Goal: Task Accomplishment & Management: Manage account settings

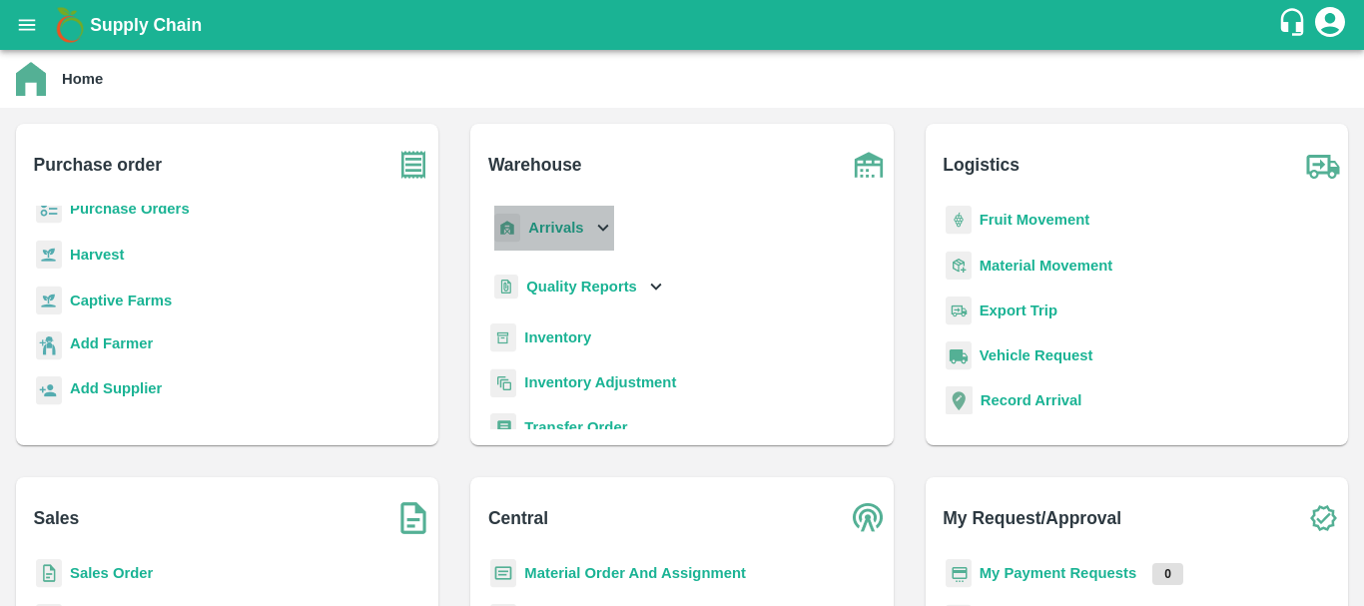
click at [553, 239] on p "Arrivals" at bounding box center [555, 228] width 55 height 22
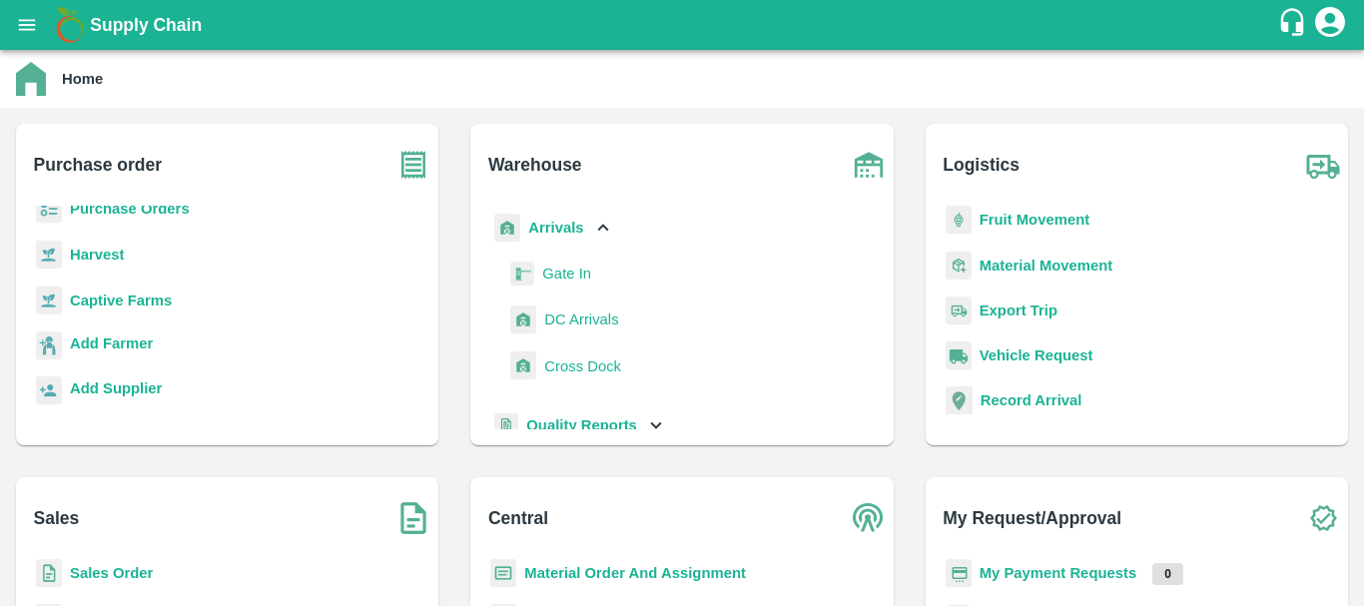
click at [581, 320] on span "DC Arrivals" at bounding box center [581, 320] width 74 height 22
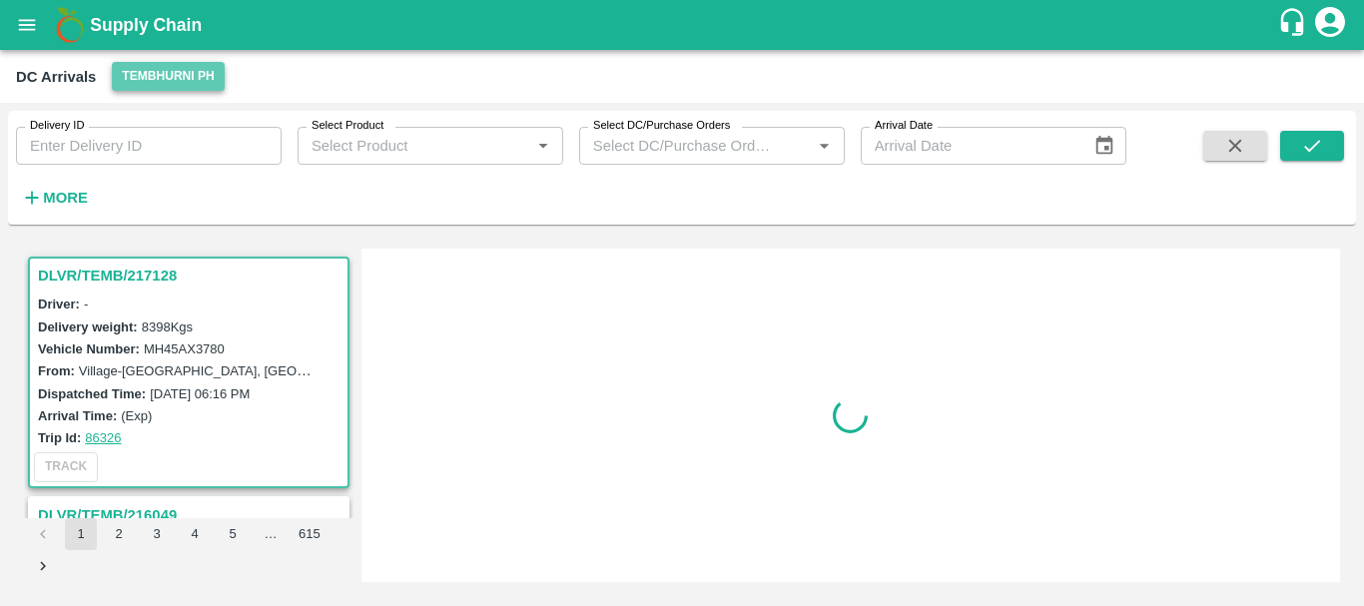
click at [175, 82] on button "Tembhurni PH" at bounding box center [168, 76] width 112 height 29
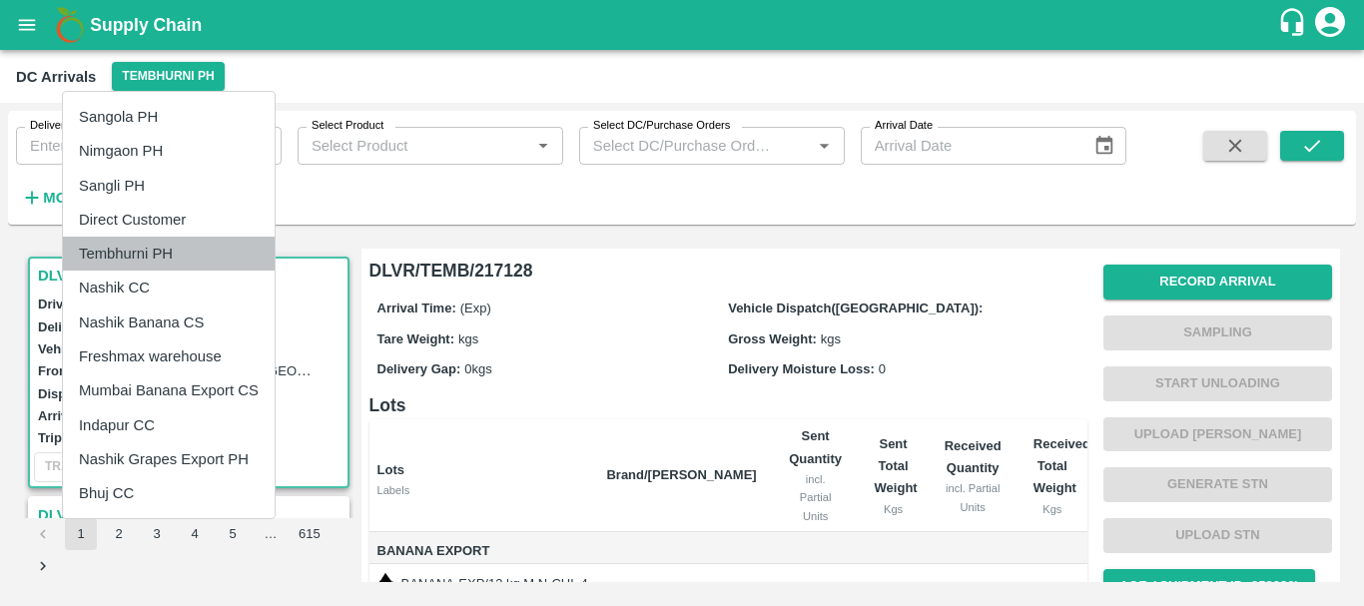
click at [174, 251] on li "Tembhurni PH" at bounding box center [169, 254] width 212 height 34
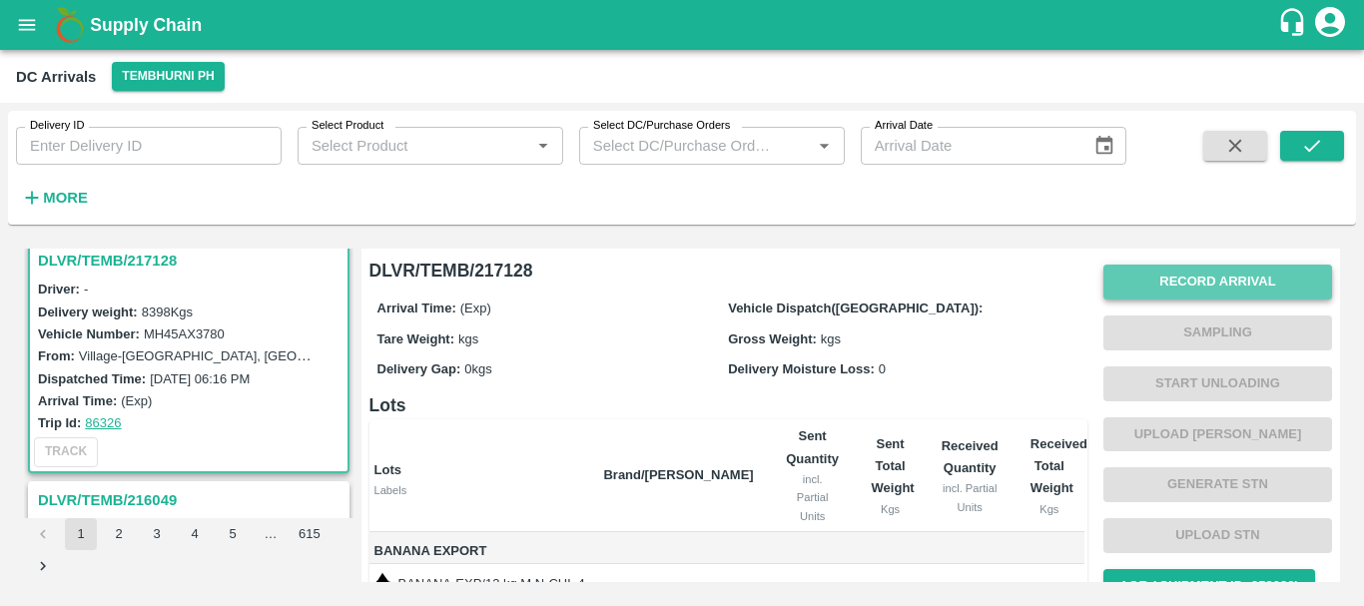
click at [1131, 291] on button "Record Arrival" at bounding box center [1218, 282] width 229 height 35
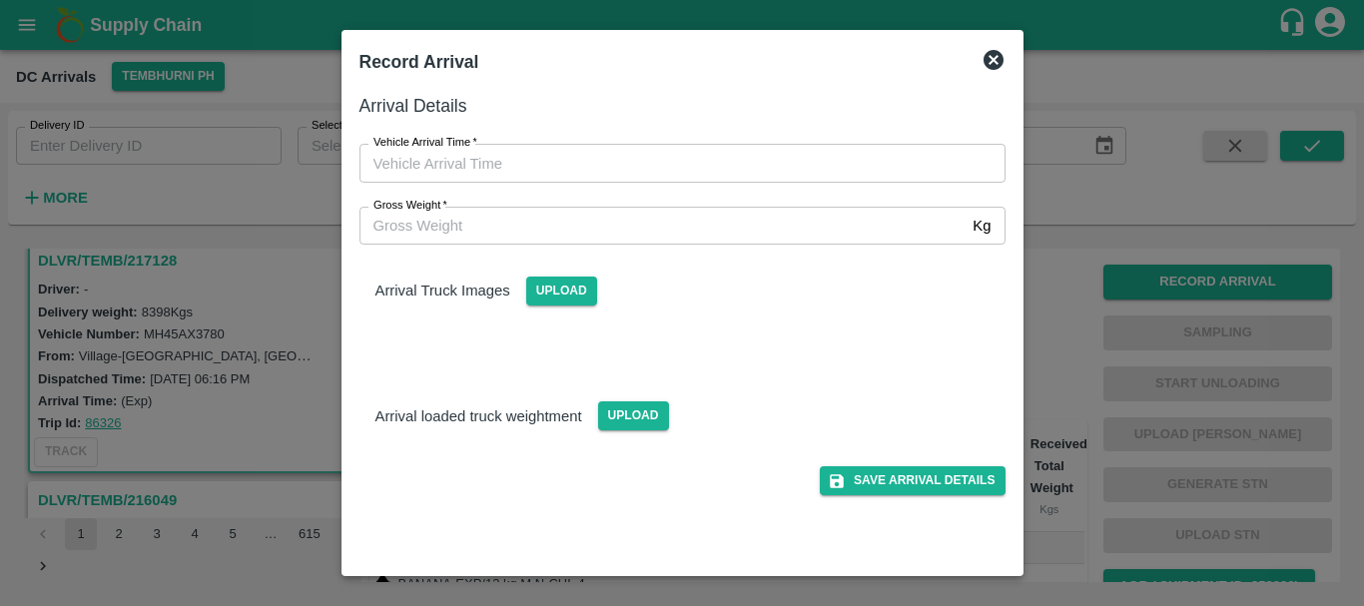
type input "DD/MM/YYYY hh:mm aa"
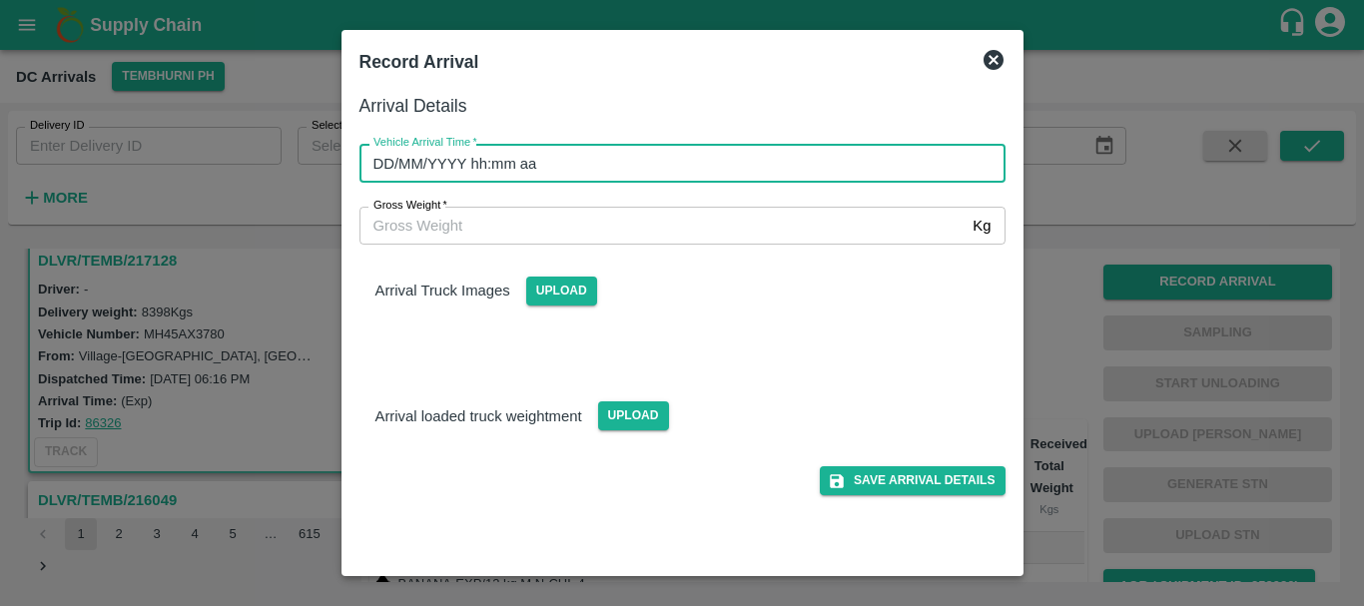
click at [814, 162] on input "DD/MM/YYYY hh:mm aa" at bounding box center [676, 163] width 632 height 38
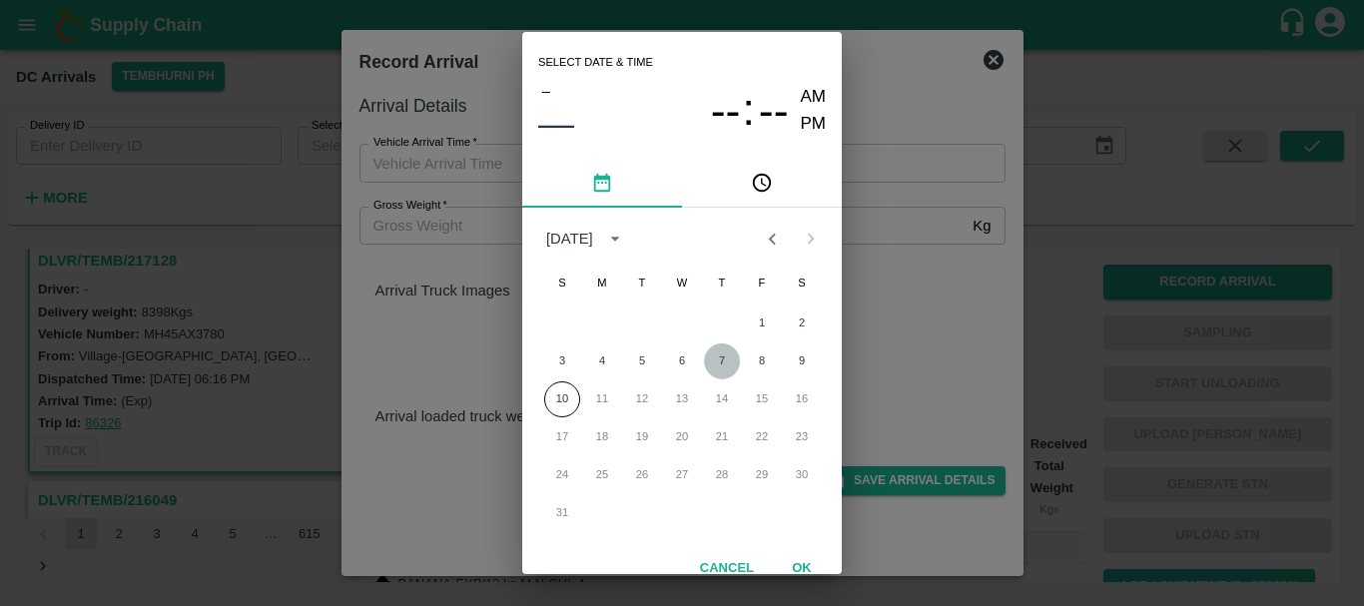
click at [717, 356] on button "7" at bounding box center [722, 362] width 36 height 36
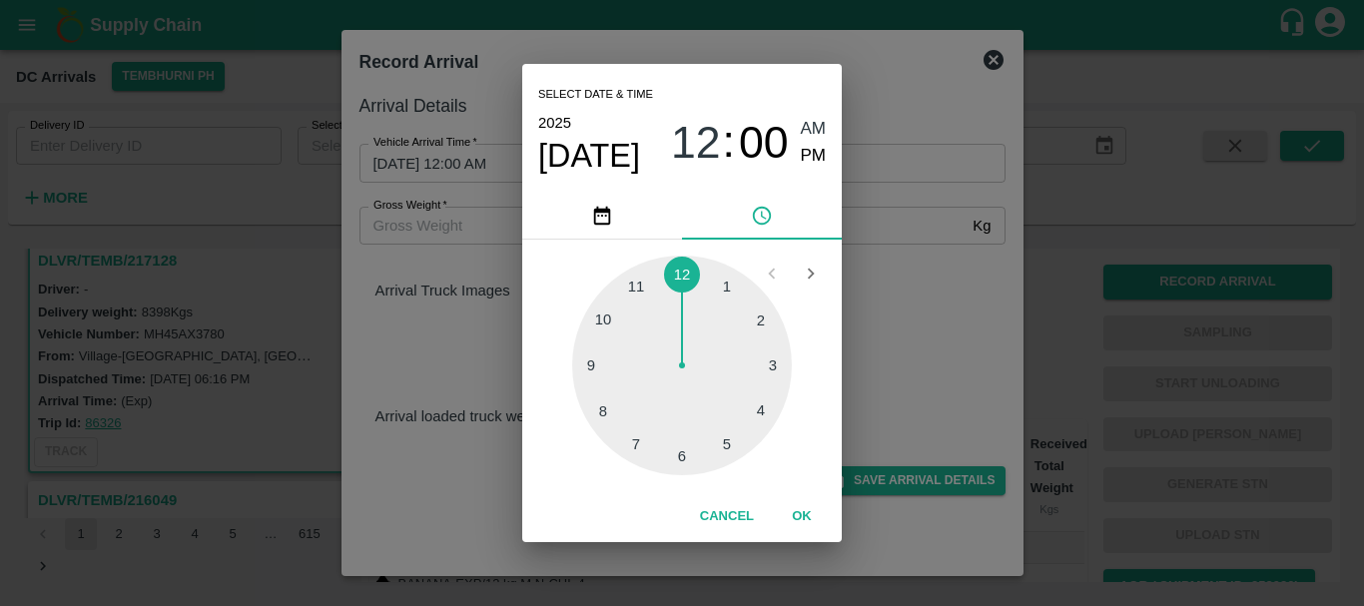
click at [773, 368] on div at bounding box center [682, 366] width 220 height 220
click at [721, 296] on div at bounding box center [682, 366] width 220 height 220
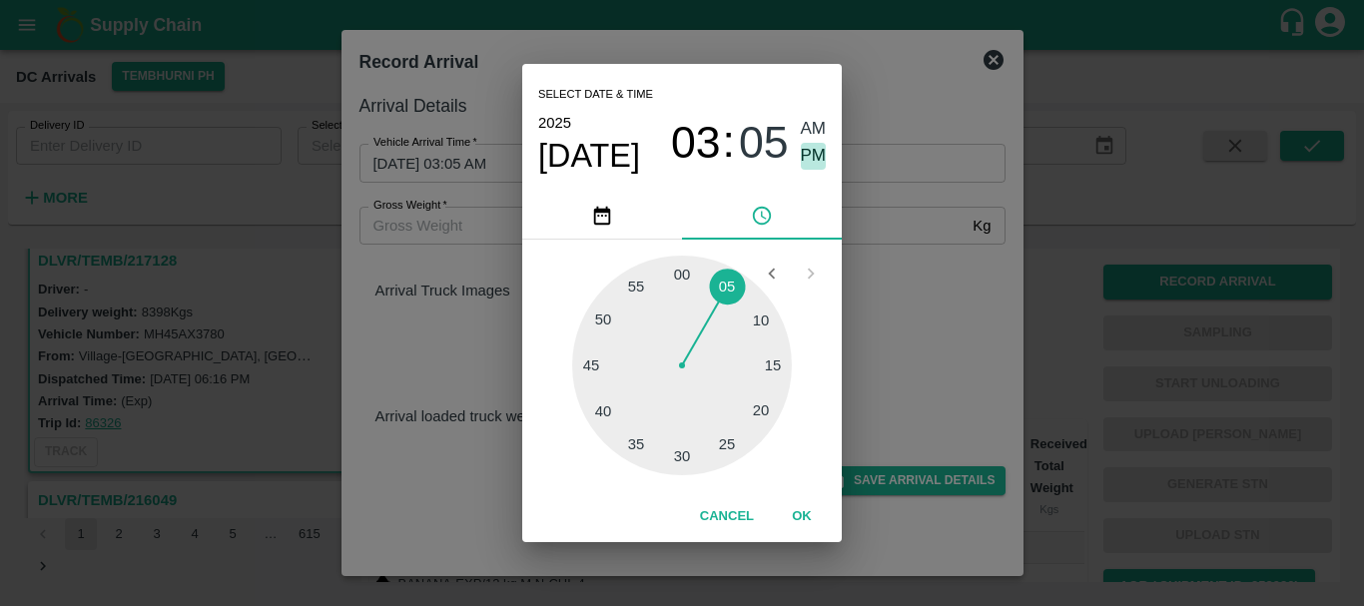
click at [807, 155] on span "PM" at bounding box center [814, 156] width 26 height 27
type input "[DATE] 03:05 PM"
click at [880, 236] on div "Select date & time [DATE] 03 : 05 AM PM 05 10 15 20 25 30 35 40 45 50 55 00 Can…" at bounding box center [682, 303] width 1364 height 606
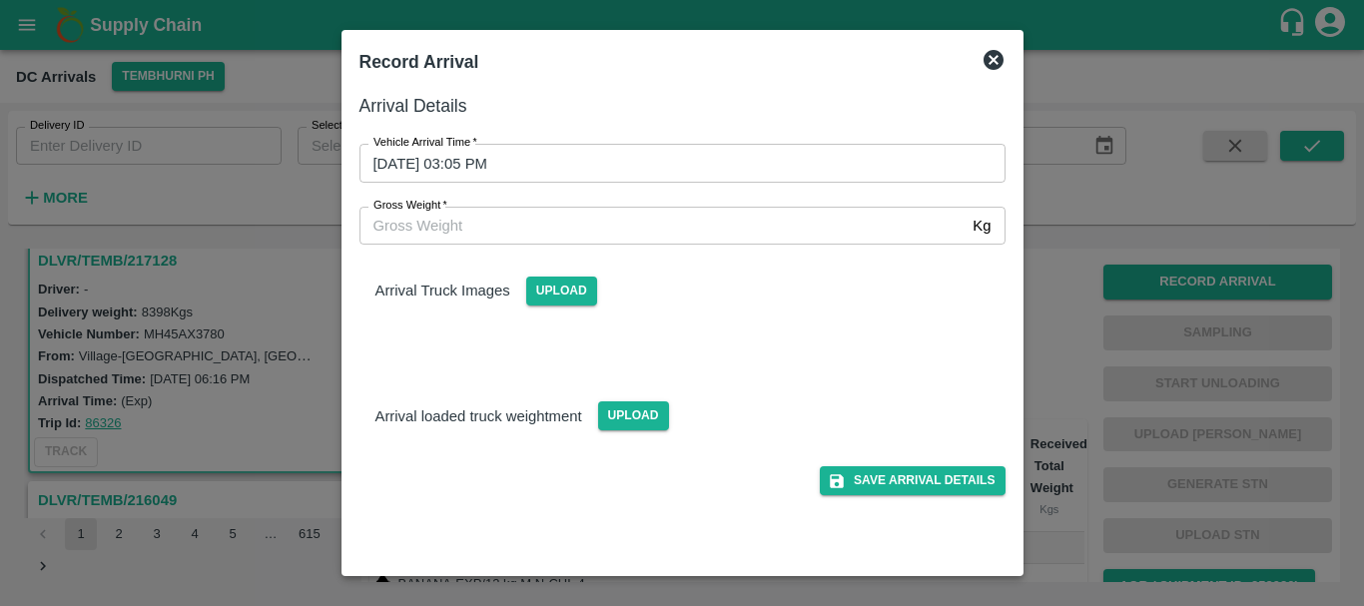
click at [643, 267] on div "Arrival Truck Images Upload" at bounding box center [683, 275] width 678 height 61
click at [555, 289] on span "Upload" at bounding box center [561, 291] width 71 height 29
click at [0, 0] on input "Upload" at bounding box center [0, 0] width 0 height 0
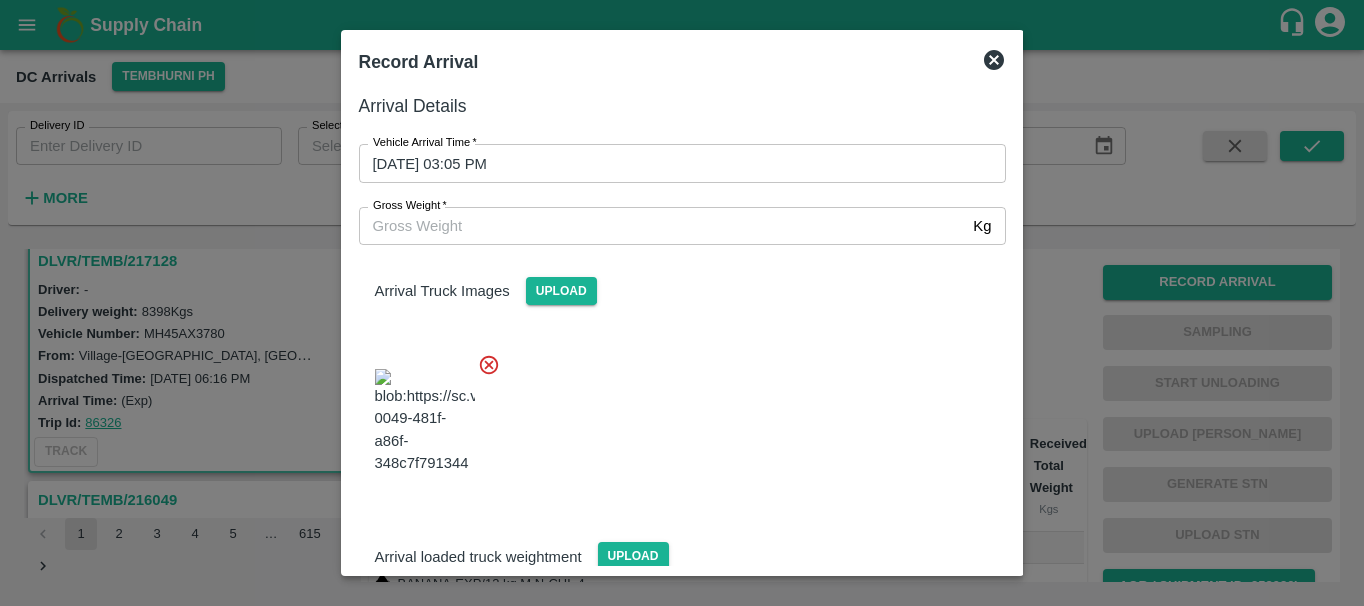
scroll to position [30, 0]
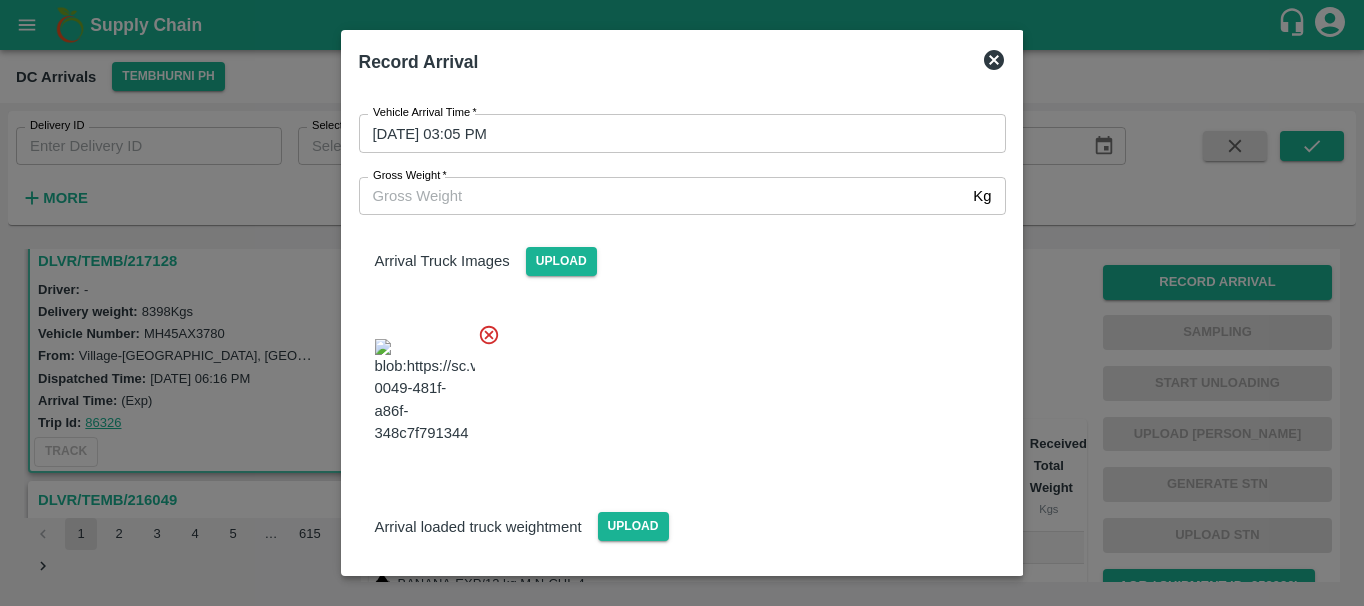
click at [487, 341] on icon at bounding box center [489, 336] width 22 height 22
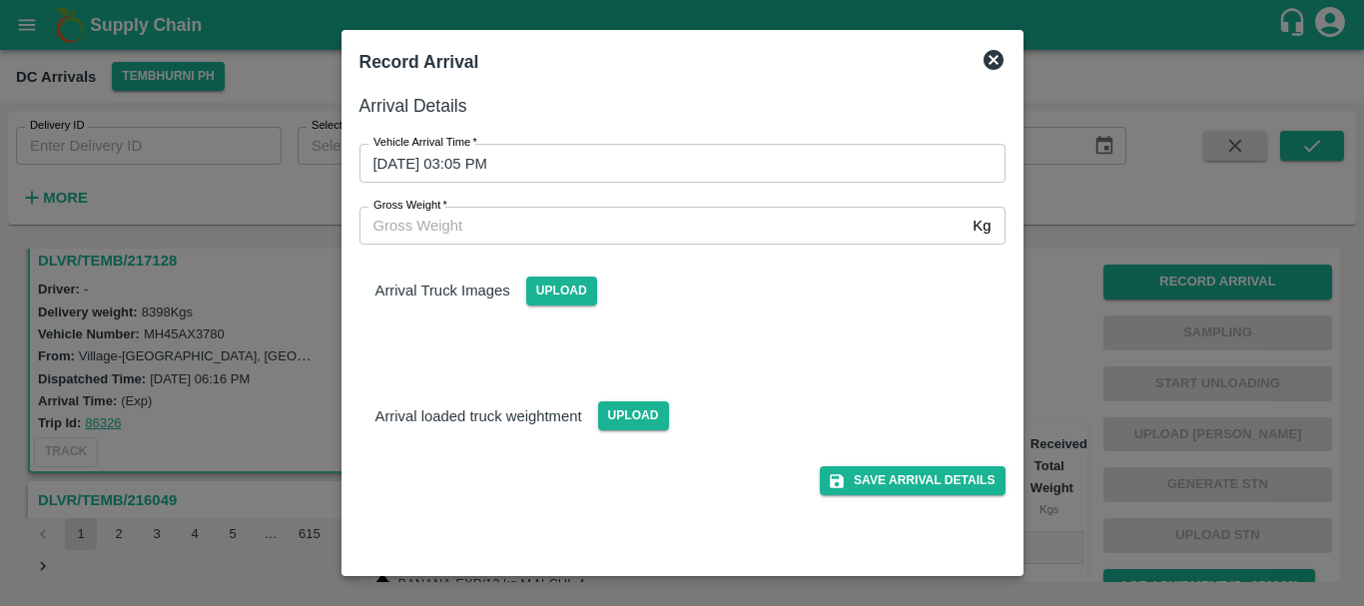
scroll to position [0, 0]
click at [551, 293] on span "Upload" at bounding box center [561, 291] width 71 height 29
click at [0, 0] on input "Upload" at bounding box center [0, 0] width 0 height 0
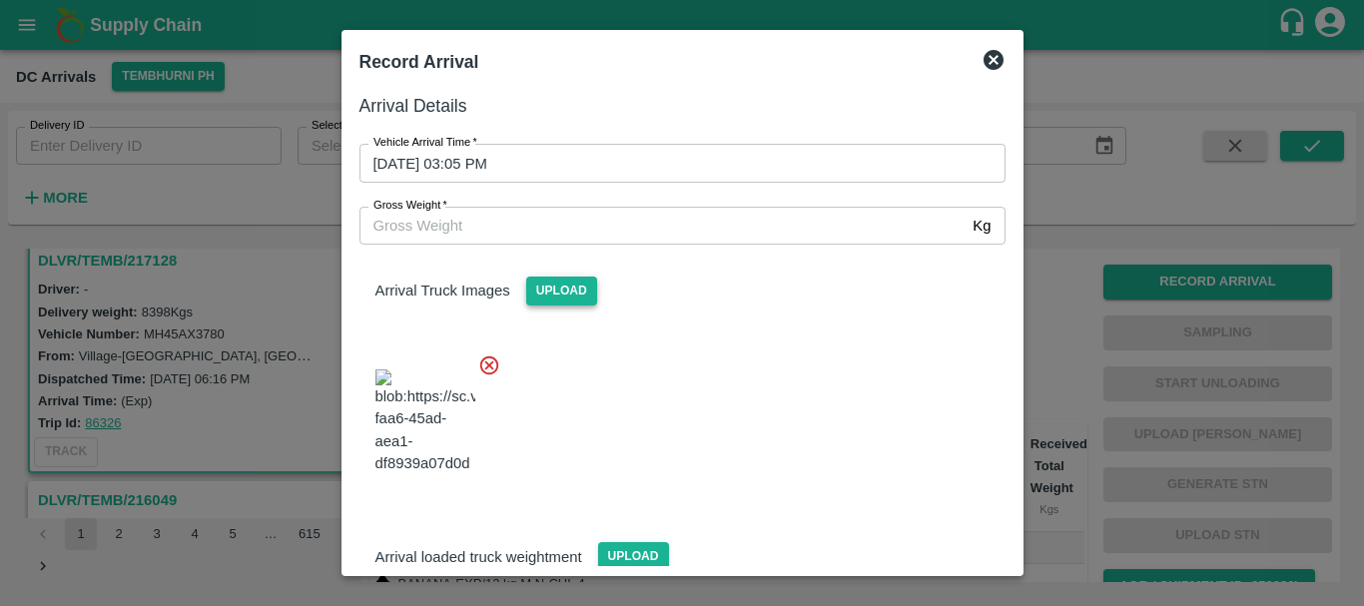
scroll to position [48, 0]
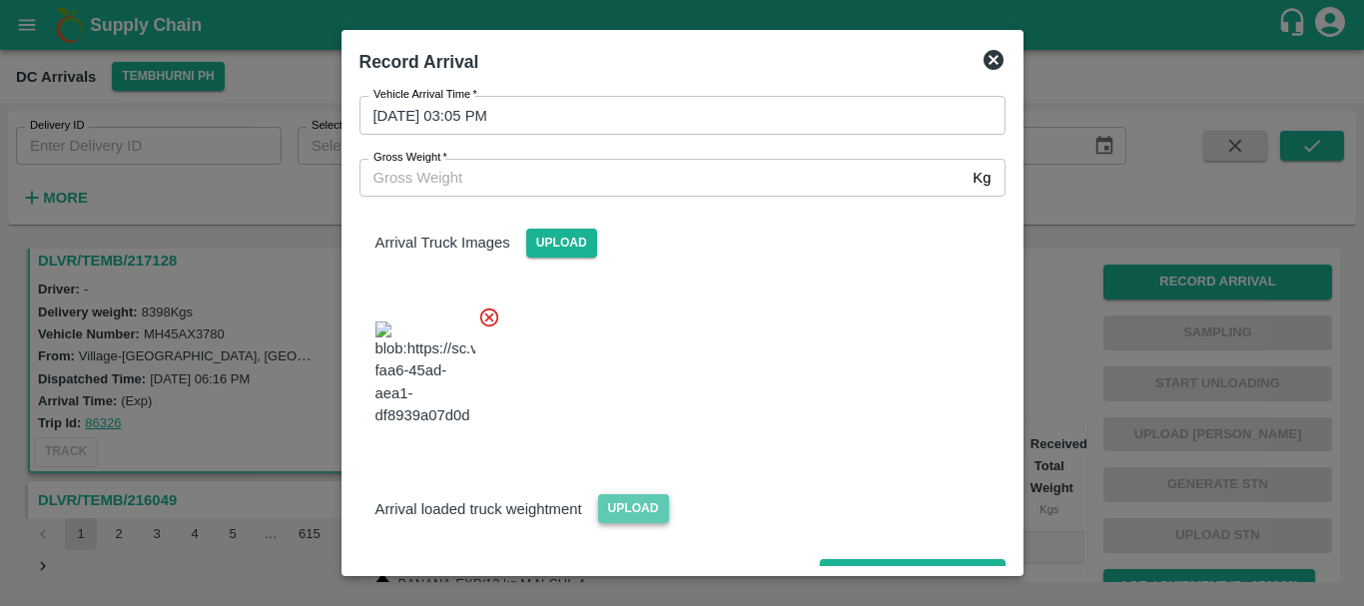
click at [636, 494] on span "Upload" at bounding box center [633, 508] width 71 height 29
click at [0, 0] on input "Upload" at bounding box center [0, 0] width 0 height 0
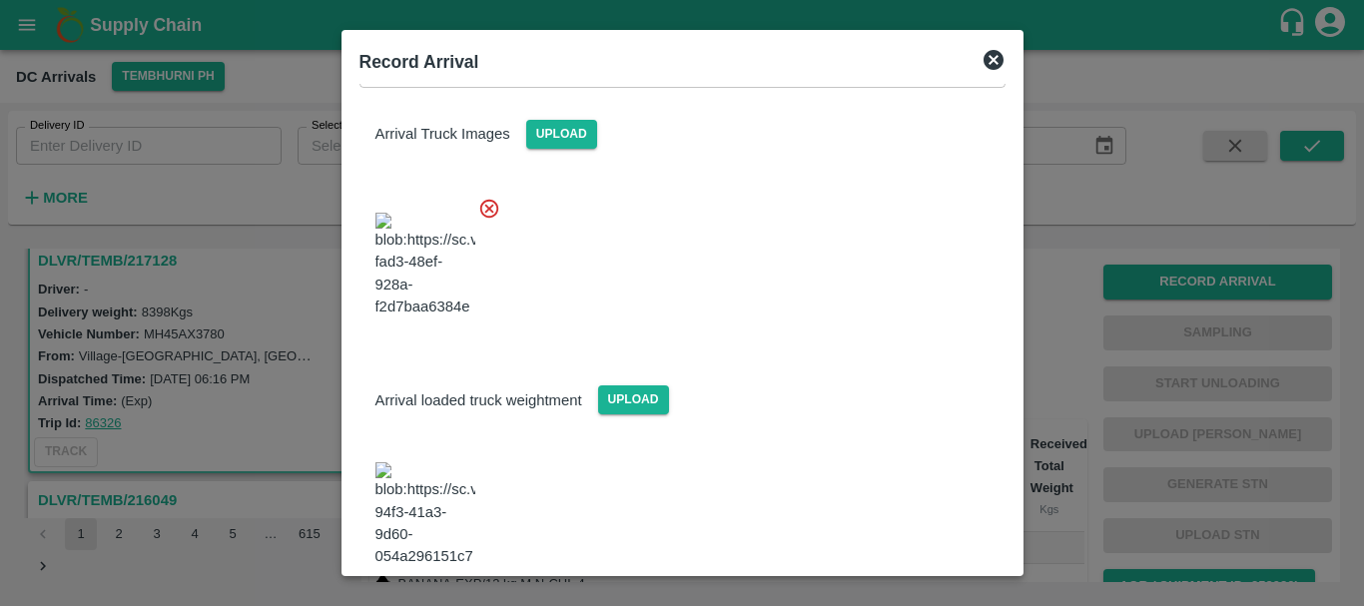
click at [424, 462] on img at bounding box center [426, 514] width 100 height 105
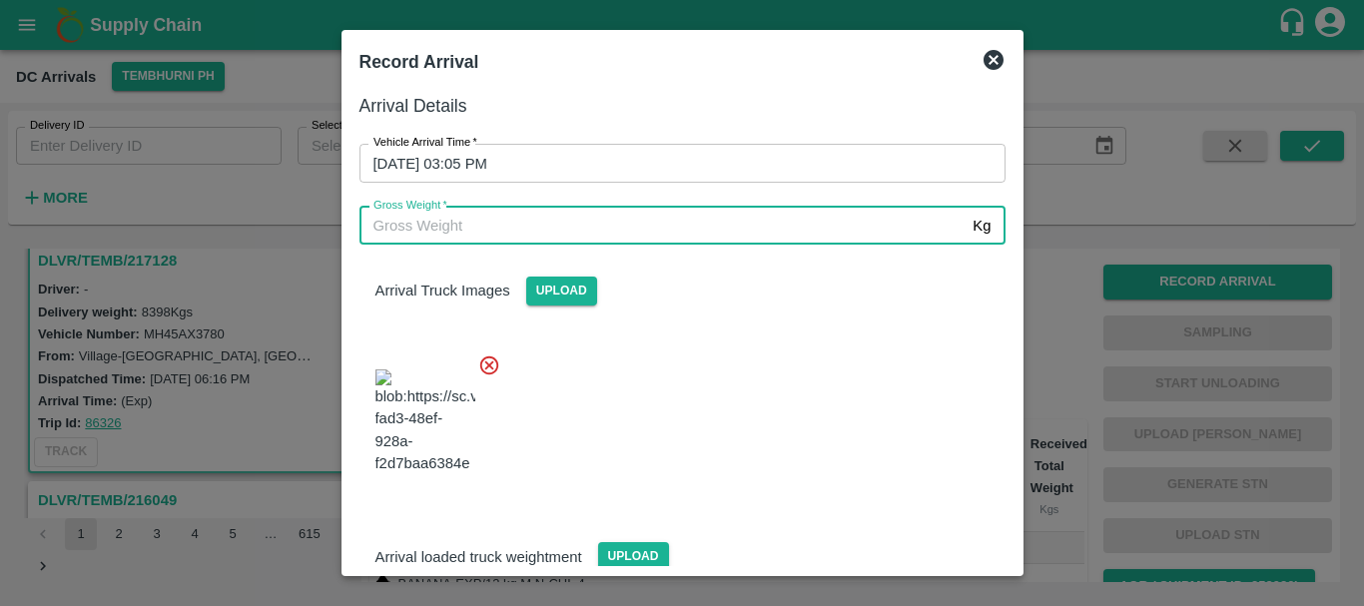
click at [498, 222] on input "Gross Weight   *" at bounding box center [663, 226] width 606 height 38
type input "14260"
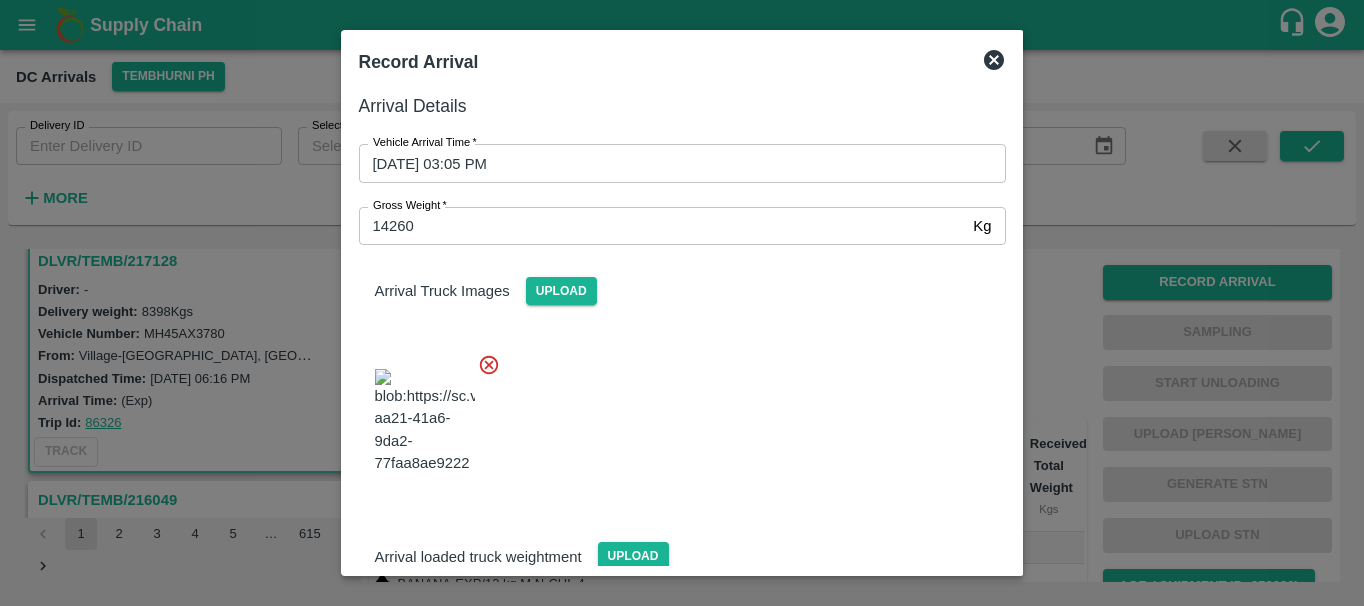
click at [677, 411] on div at bounding box center [675, 416] width 662 height 157
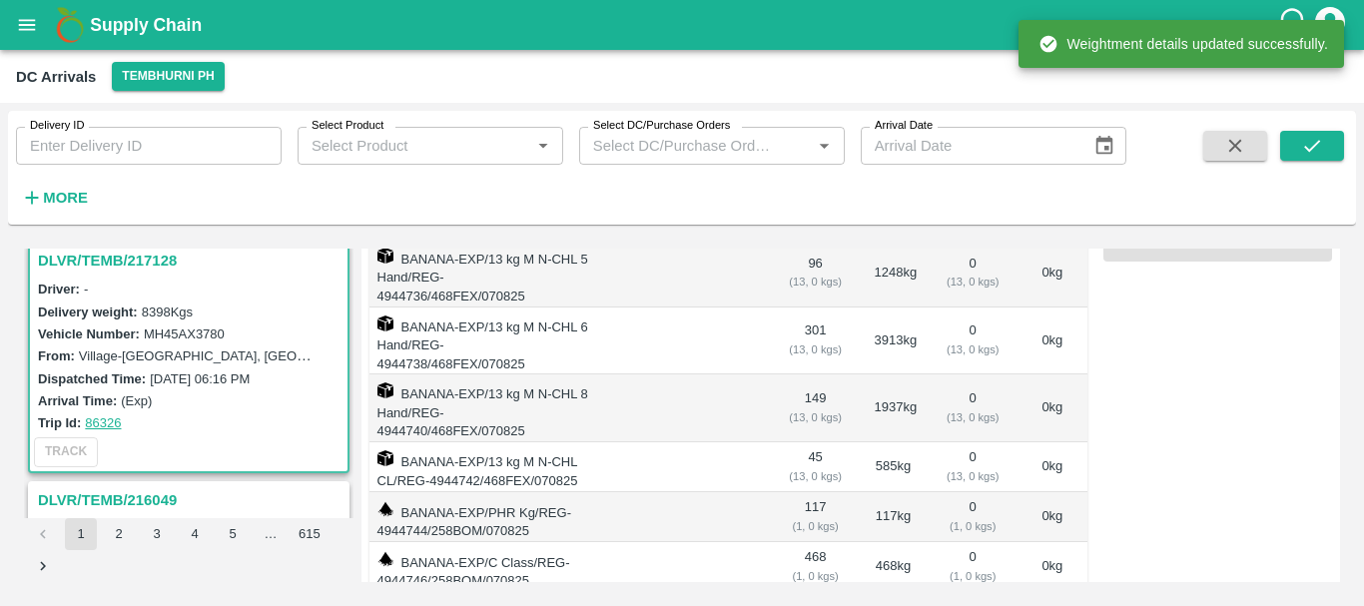
scroll to position [0, 0]
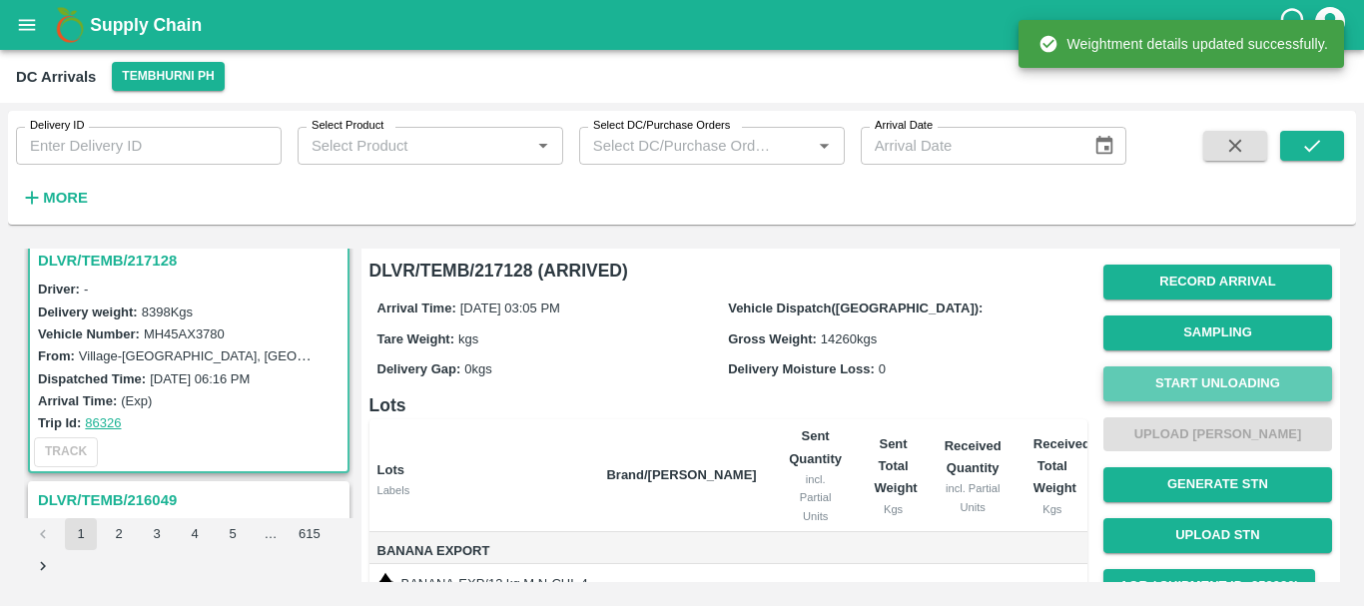
click at [1166, 382] on button "Start Unloading" at bounding box center [1218, 384] width 229 height 35
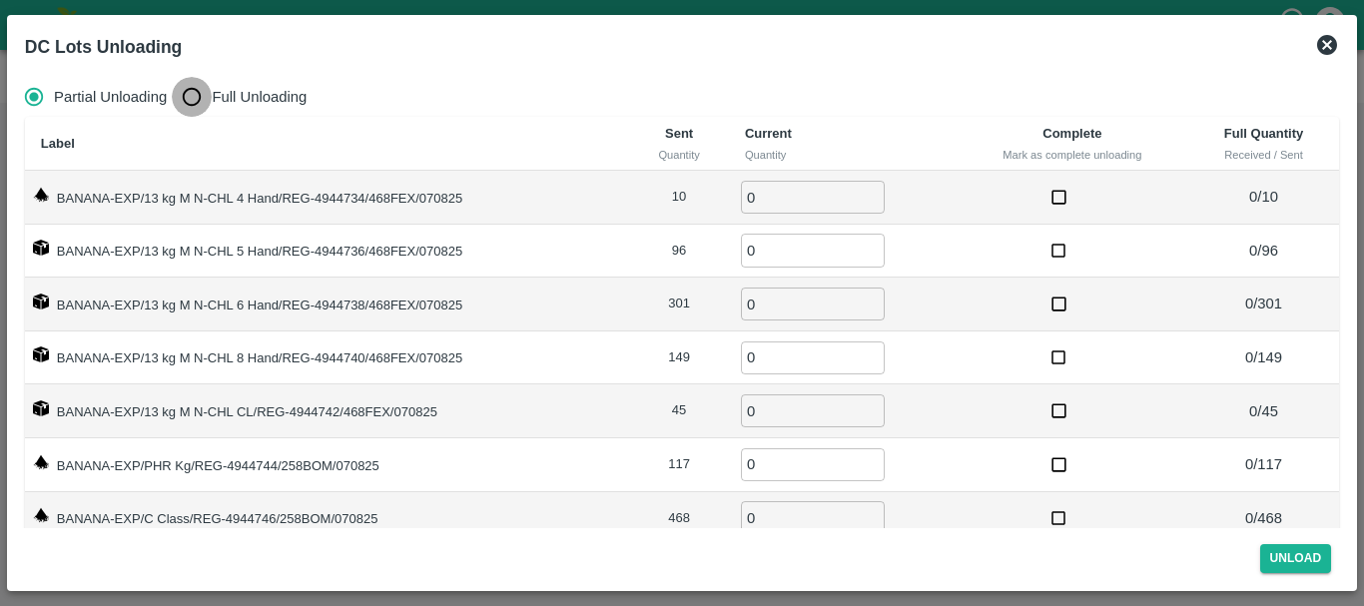
click at [186, 100] on input "Full Unloading" at bounding box center [192, 97] width 40 height 40
radio input "true"
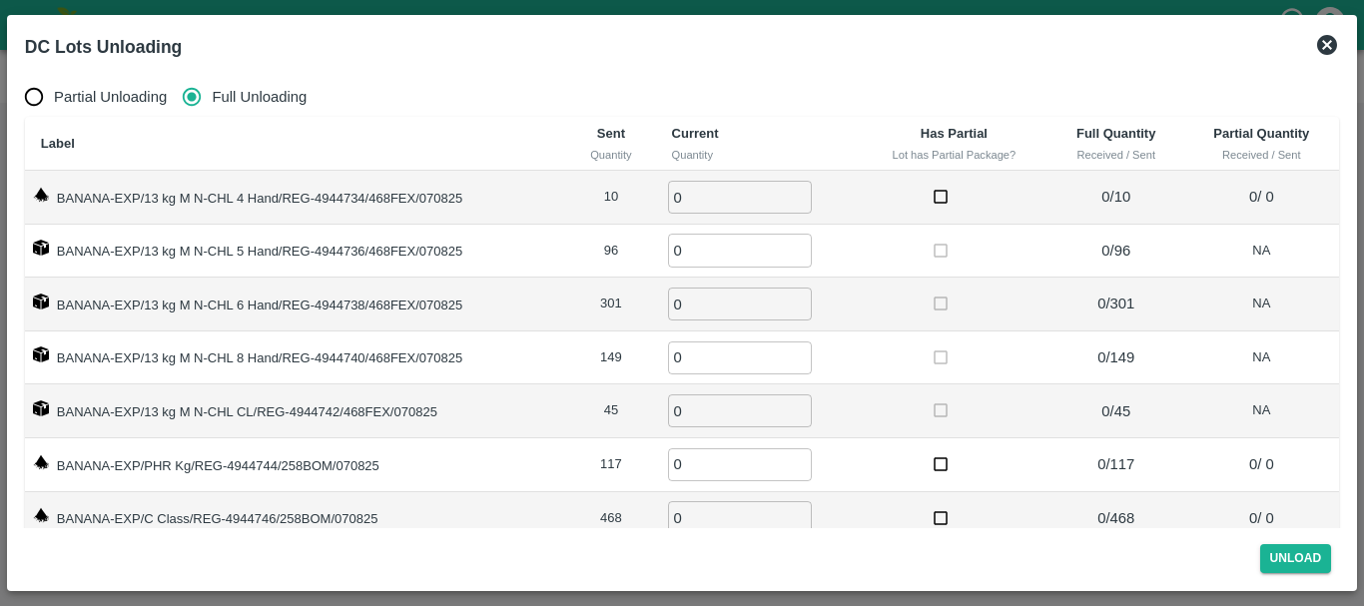
click at [731, 201] on input "0" at bounding box center [740, 197] width 144 height 33
type input "010"
click at [698, 253] on input "0" at bounding box center [740, 250] width 144 height 33
type input "96"
type input "301"
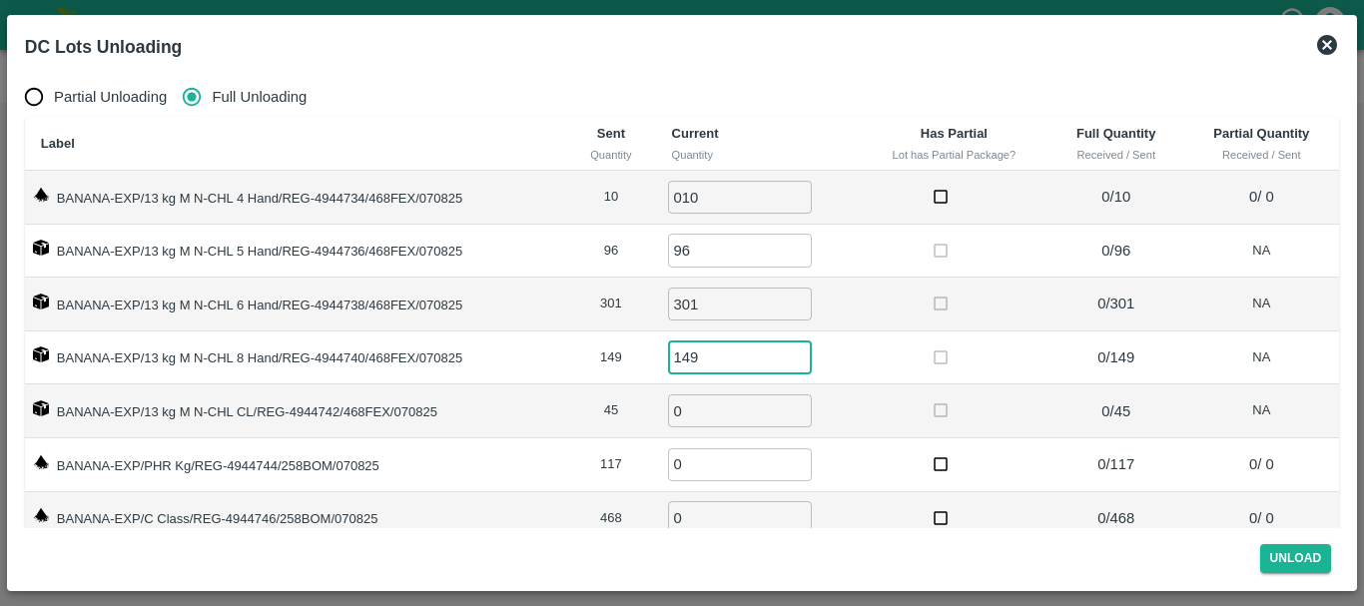
type input "149"
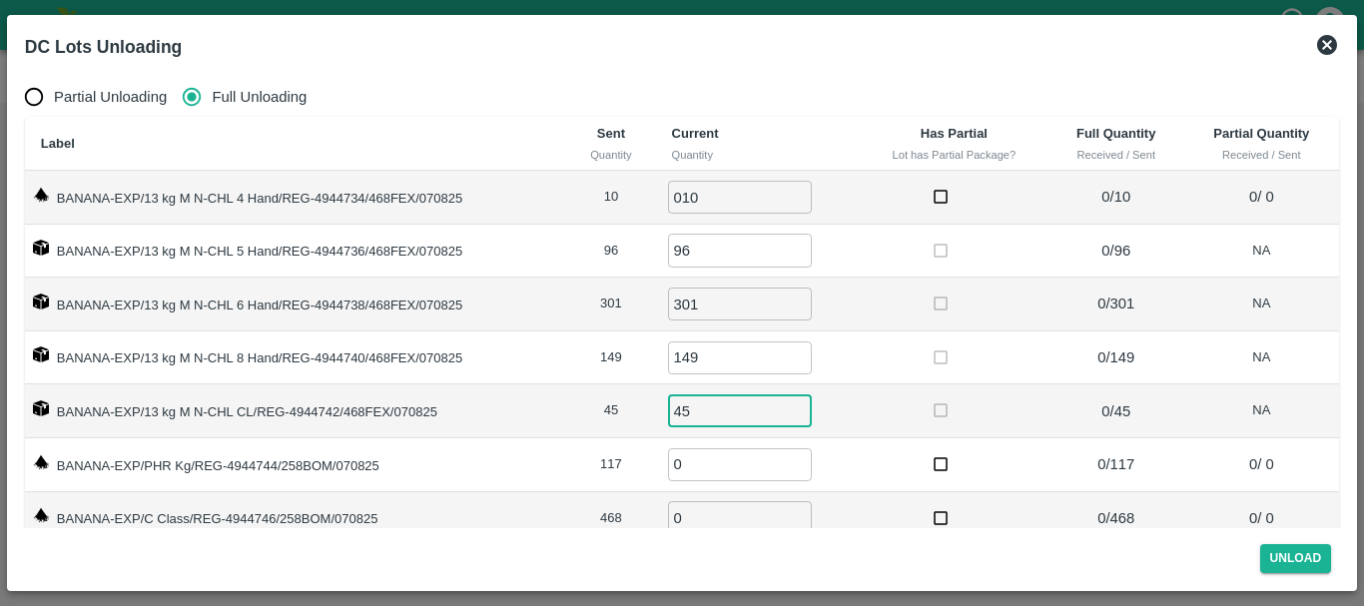
type input "45"
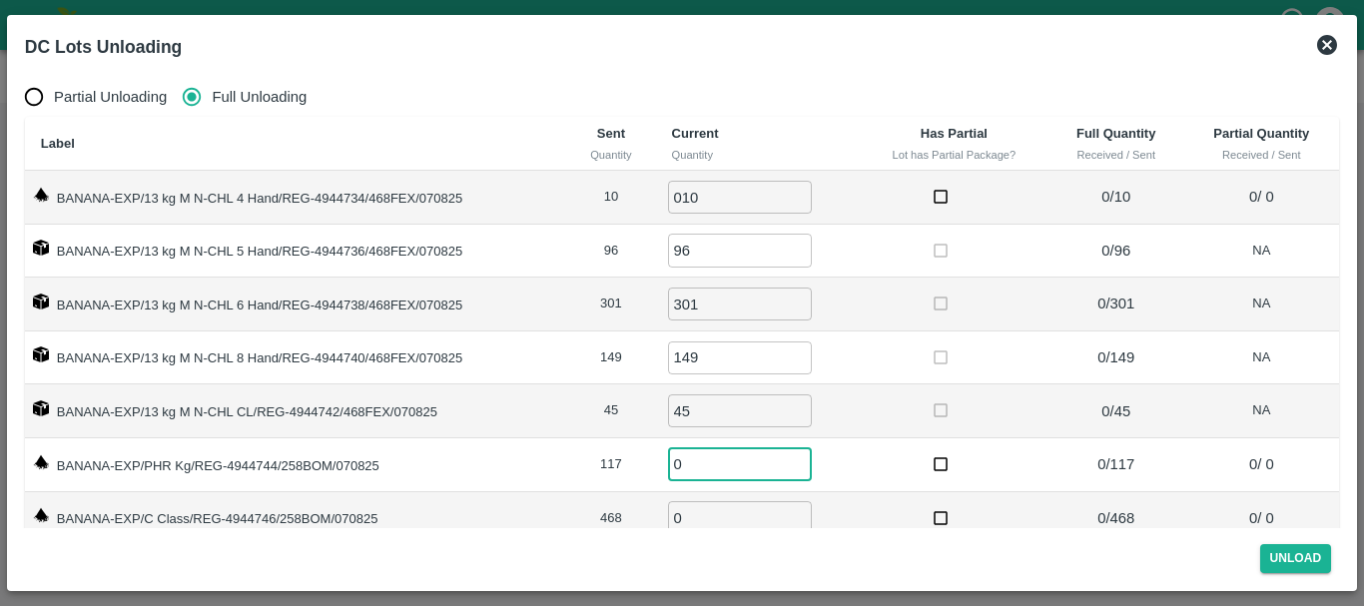
scroll to position [32, 0]
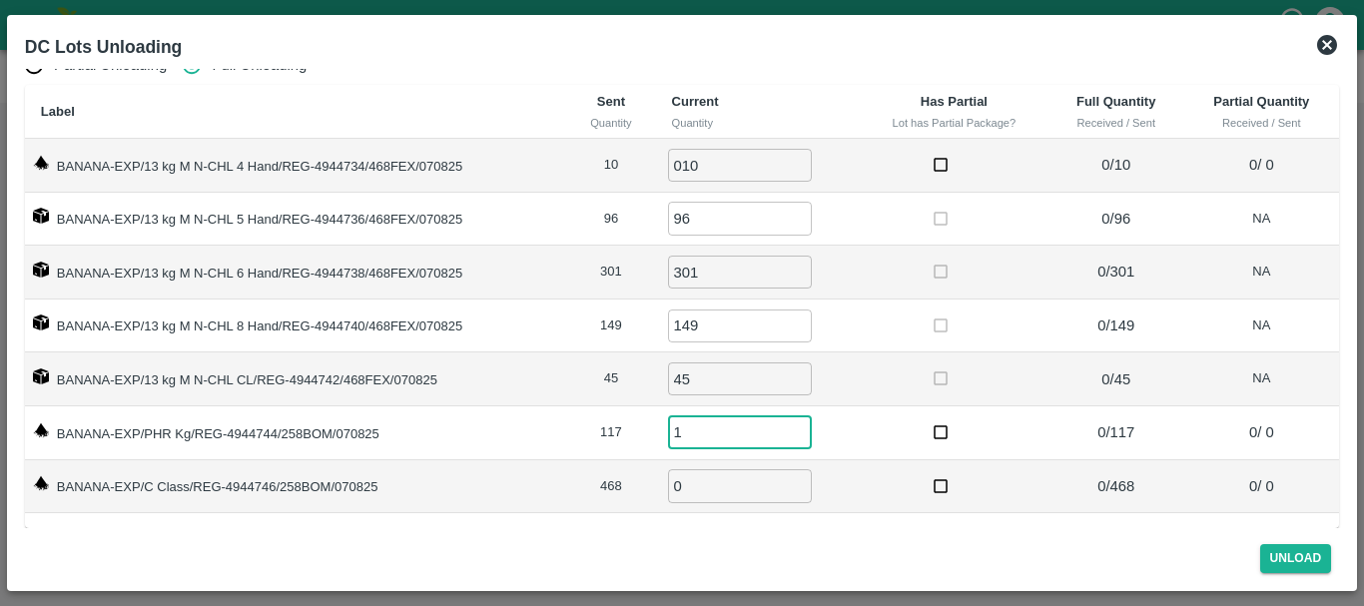
type input "1"
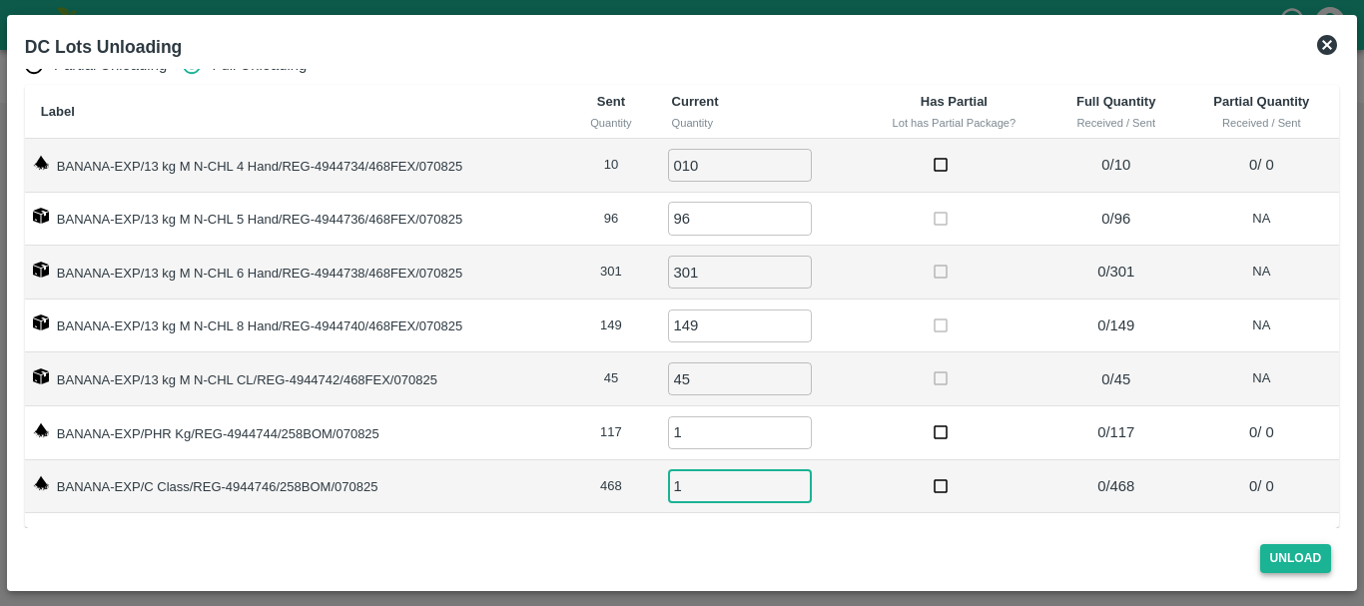
type input "1"
click at [1290, 551] on button "Unload" at bounding box center [1296, 558] width 72 height 29
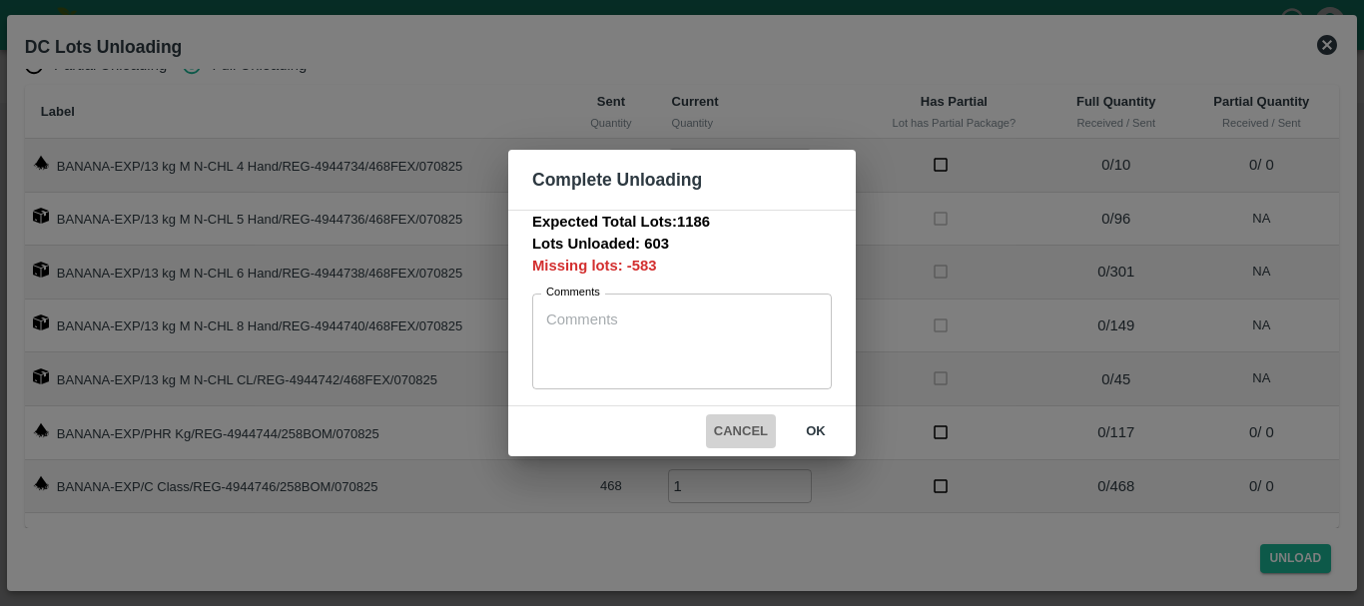
click at [737, 431] on button "Cancel" at bounding box center [741, 431] width 70 height 35
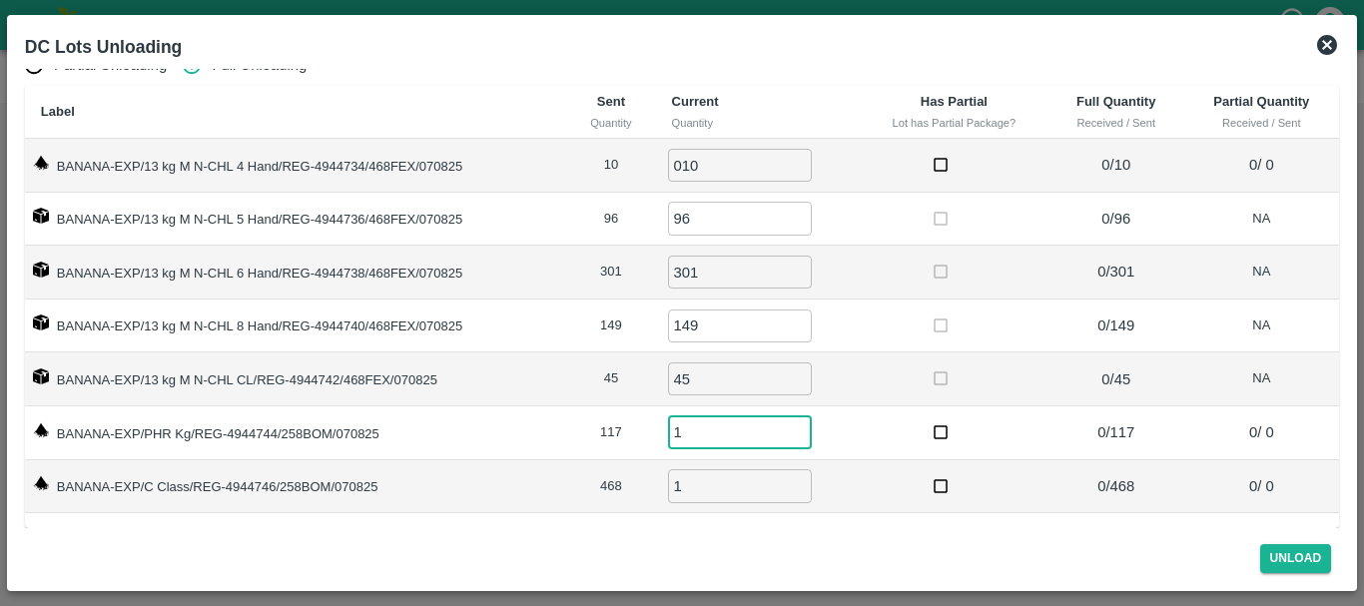
click at [714, 428] on input "1" at bounding box center [740, 432] width 144 height 33
type input "117"
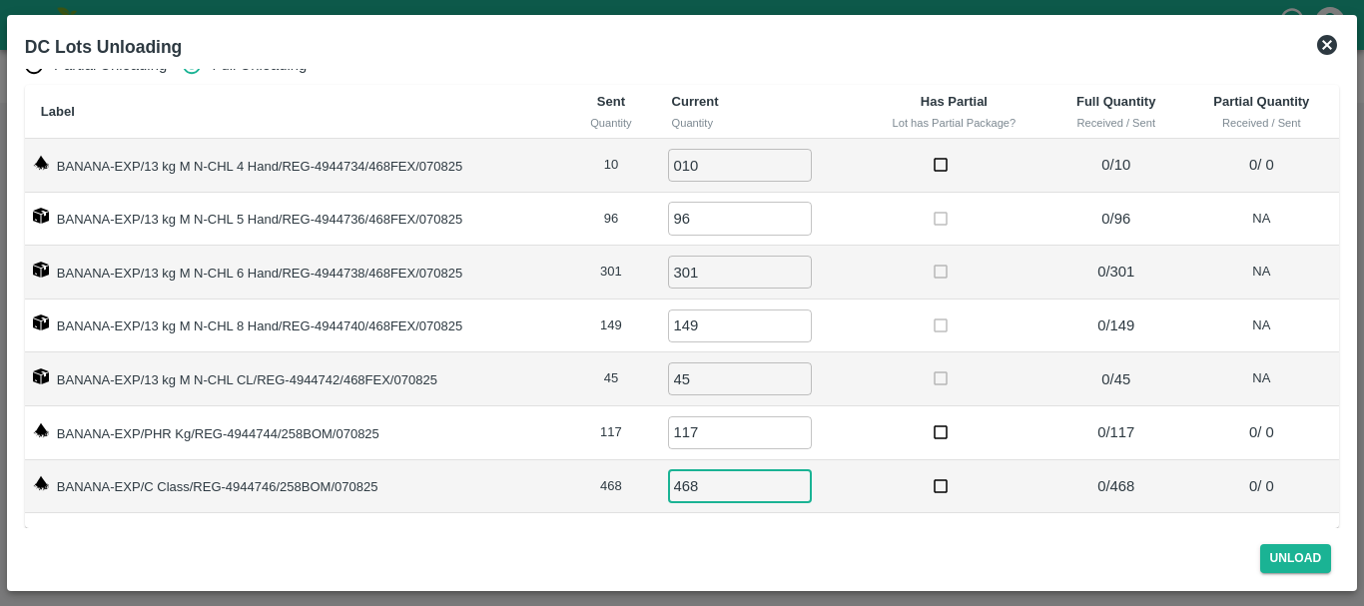
type input "468"
click at [903, 429] on td at bounding box center [954, 433] width 189 height 54
click at [1272, 559] on button "Unload" at bounding box center [1296, 558] width 72 height 29
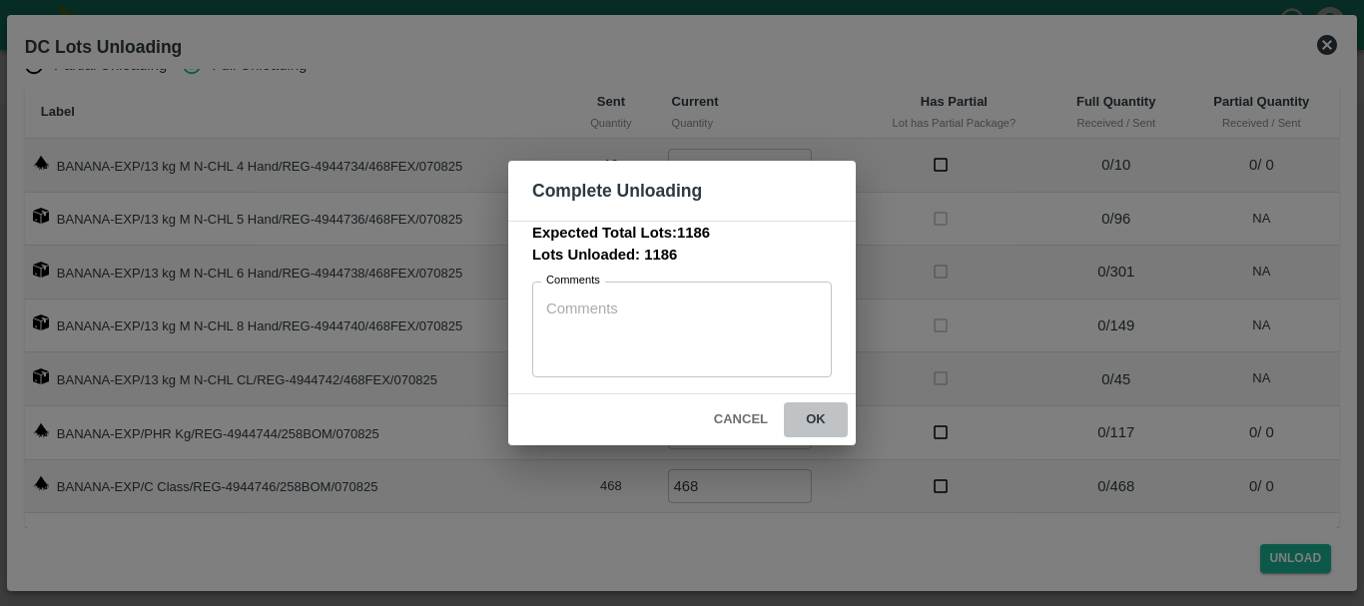
click at [821, 414] on button "ok" at bounding box center [816, 419] width 64 height 35
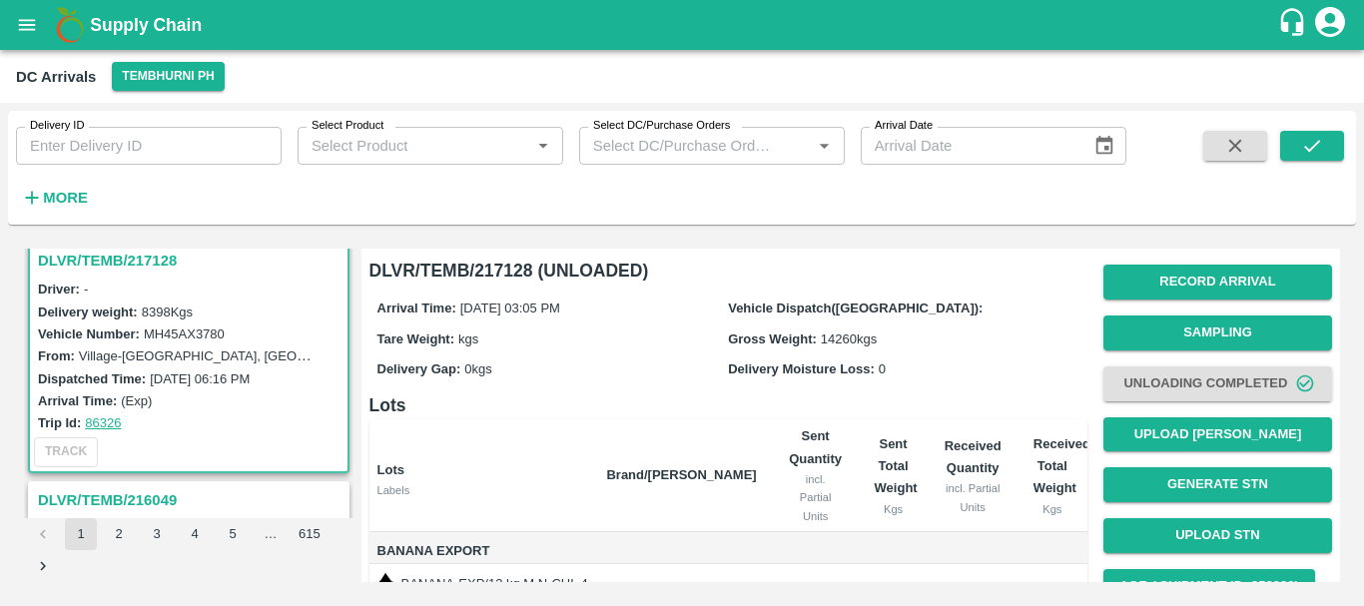
scroll to position [392, 0]
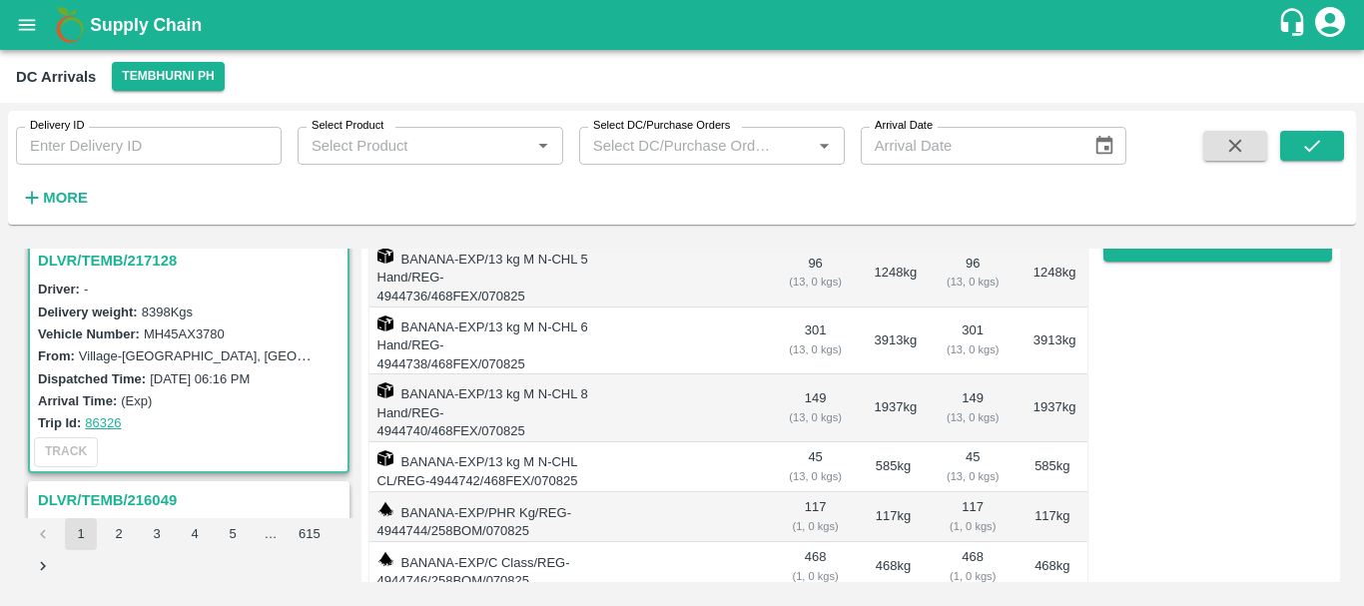
click at [907, 492] on td "117 kg" at bounding box center [894, 517] width 70 height 50
drag, startPoint x: 907, startPoint y: 432, endPoint x: 858, endPoint y: 419, distance: 50.6
click at [859, 492] on td "117 kg" at bounding box center [894, 517] width 70 height 50
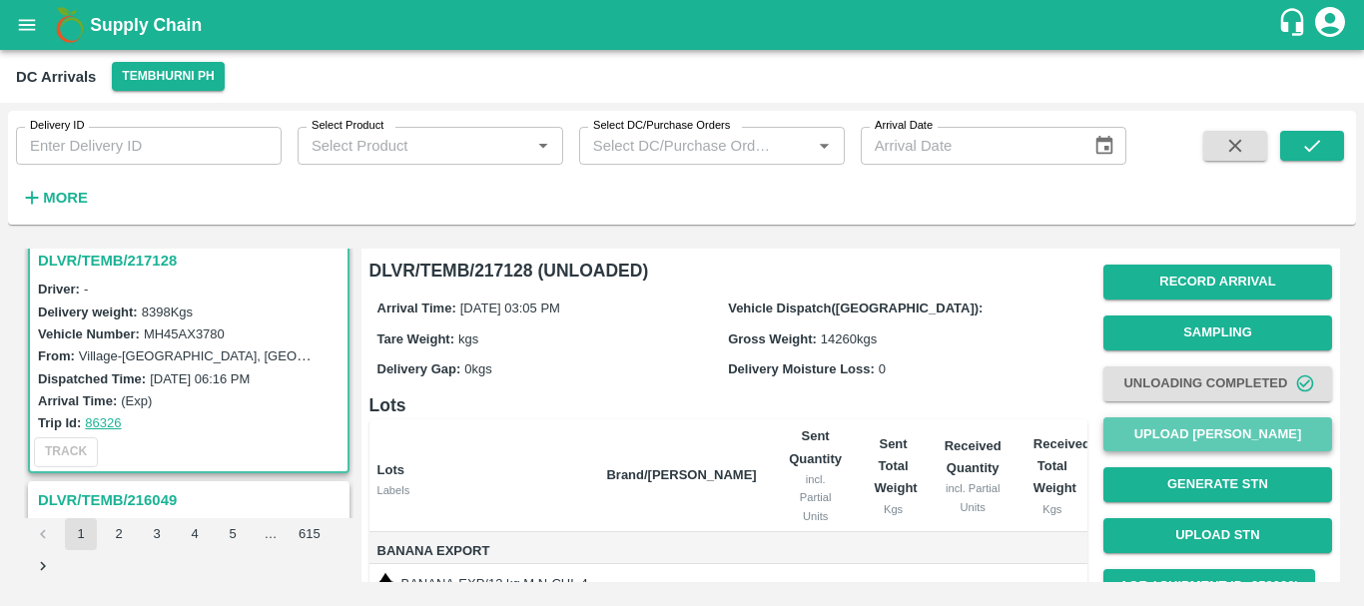
click at [1161, 433] on button "Upload [PERSON_NAME]" at bounding box center [1218, 434] width 229 height 35
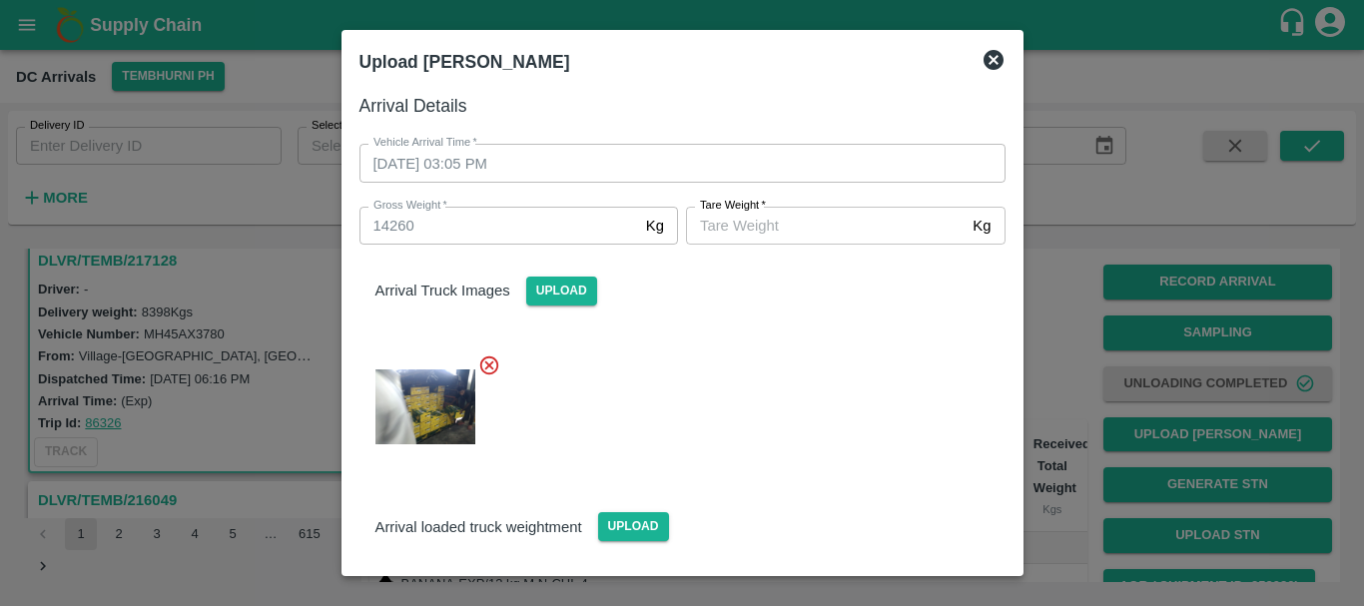
scroll to position [157, 0]
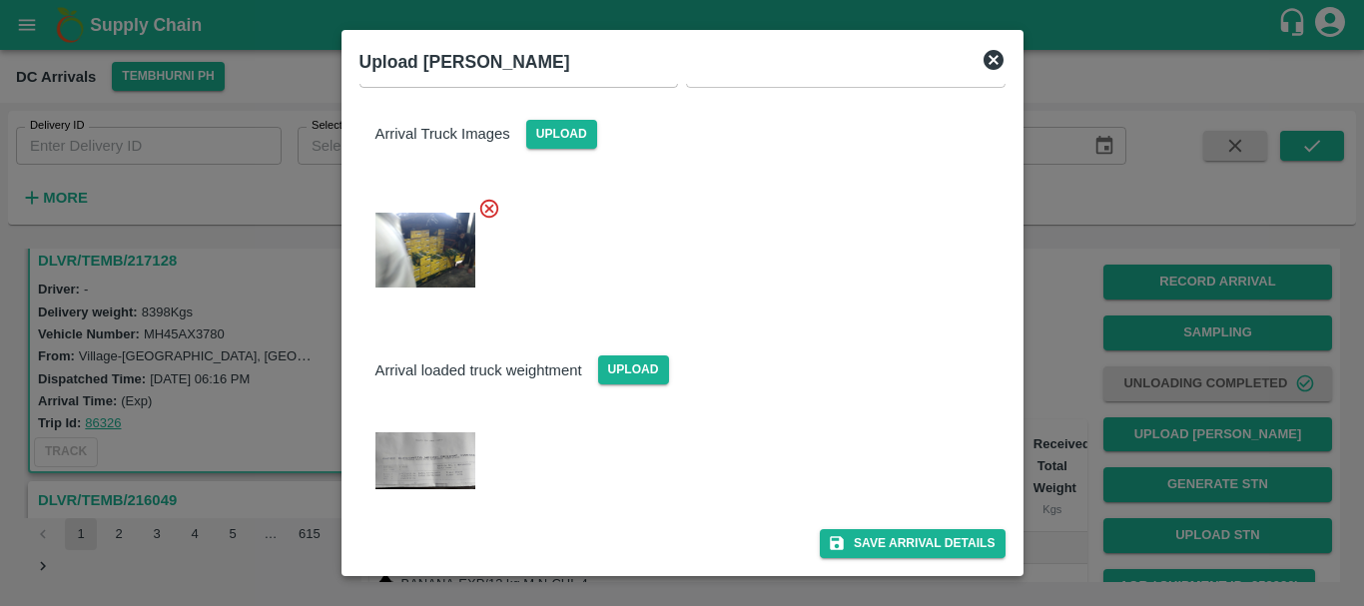
click at [433, 463] on img at bounding box center [426, 460] width 100 height 56
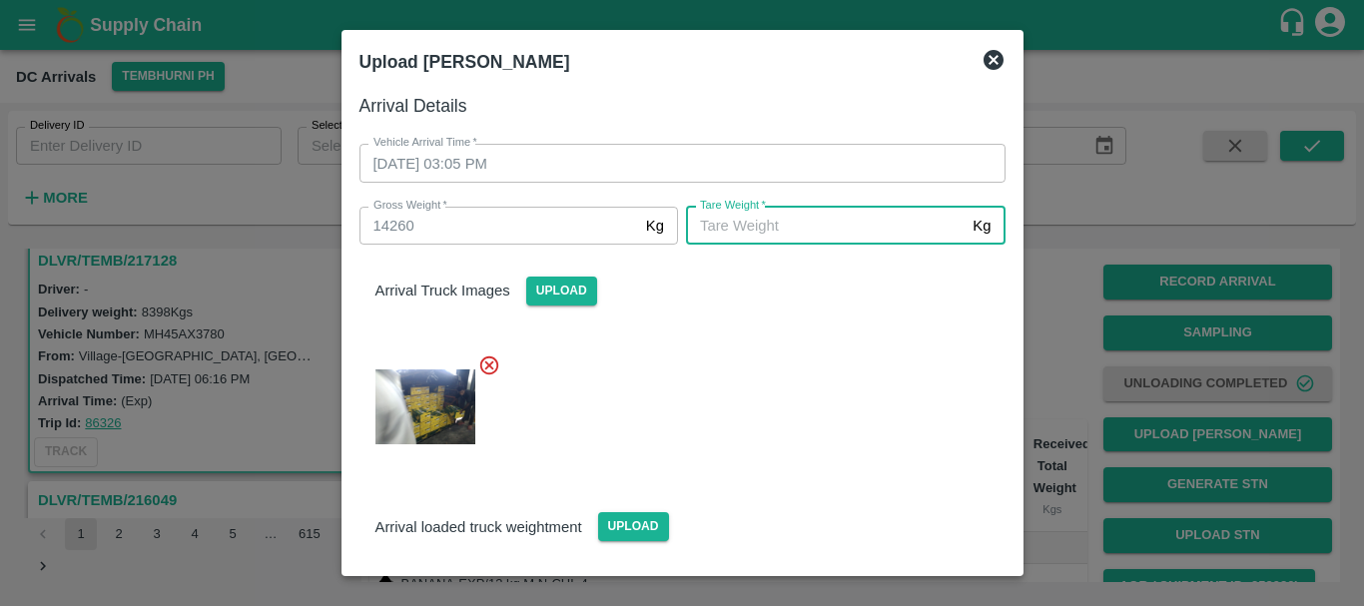
click at [789, 232] on input "[PERSON_NAME]   *" at bounding box center [825, 226] width 279 height 38
type input "5620"
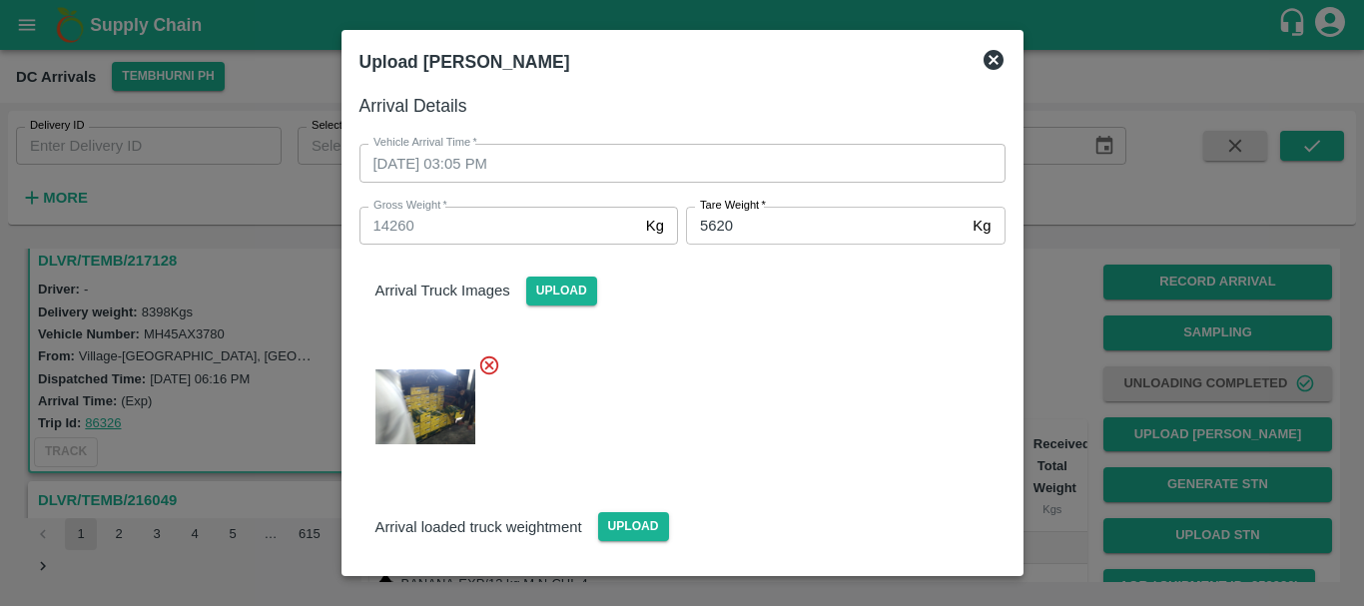
click at [785, 369] on div at bounding box center [675, 401] width 662 height 127
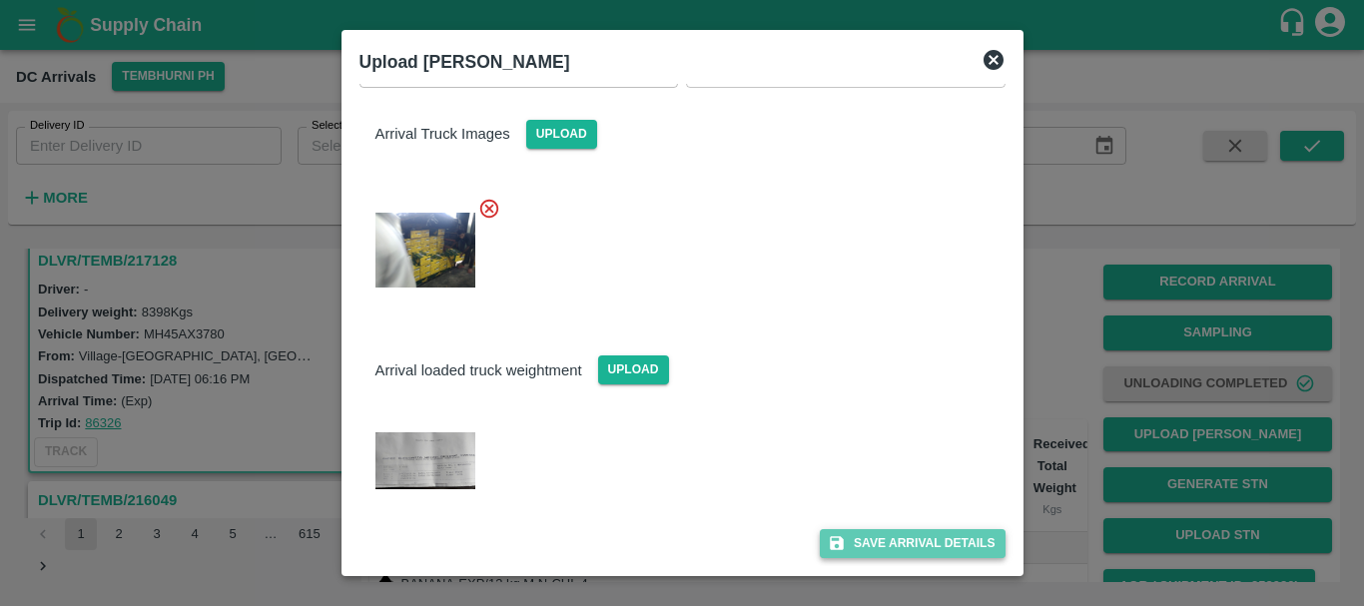
click at [885, 542] on button "Save Arrival Details" at bounding box center [912, 543] width 185 height 29
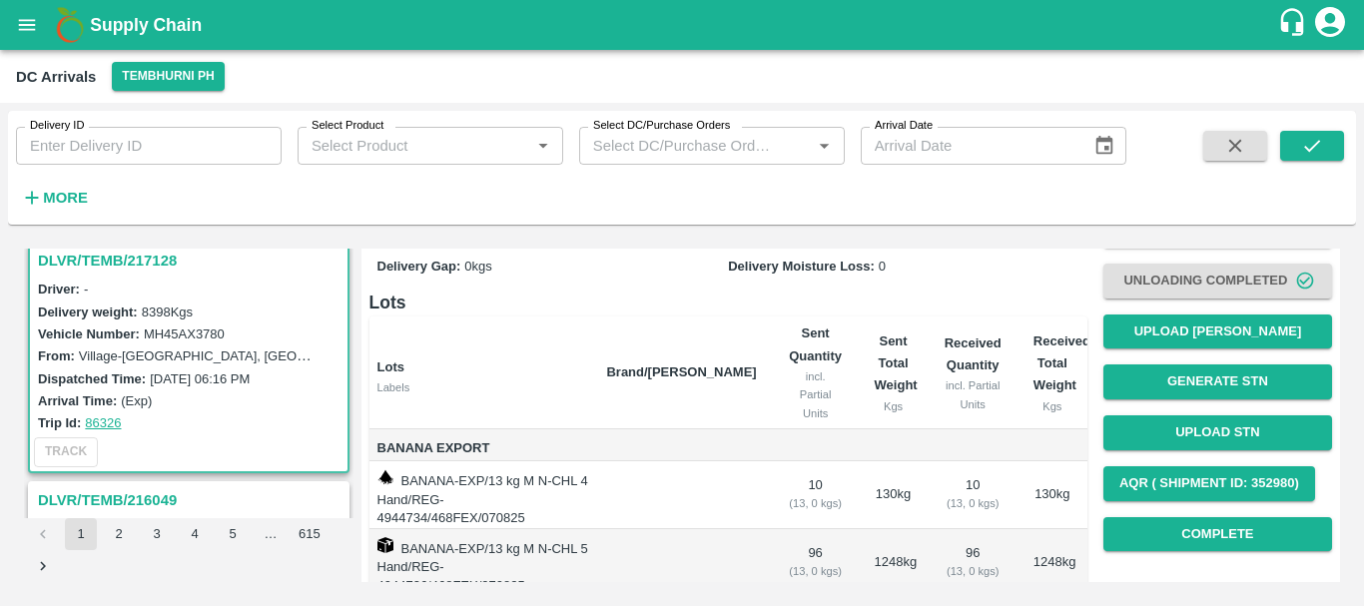
scroll to position [102, 0]
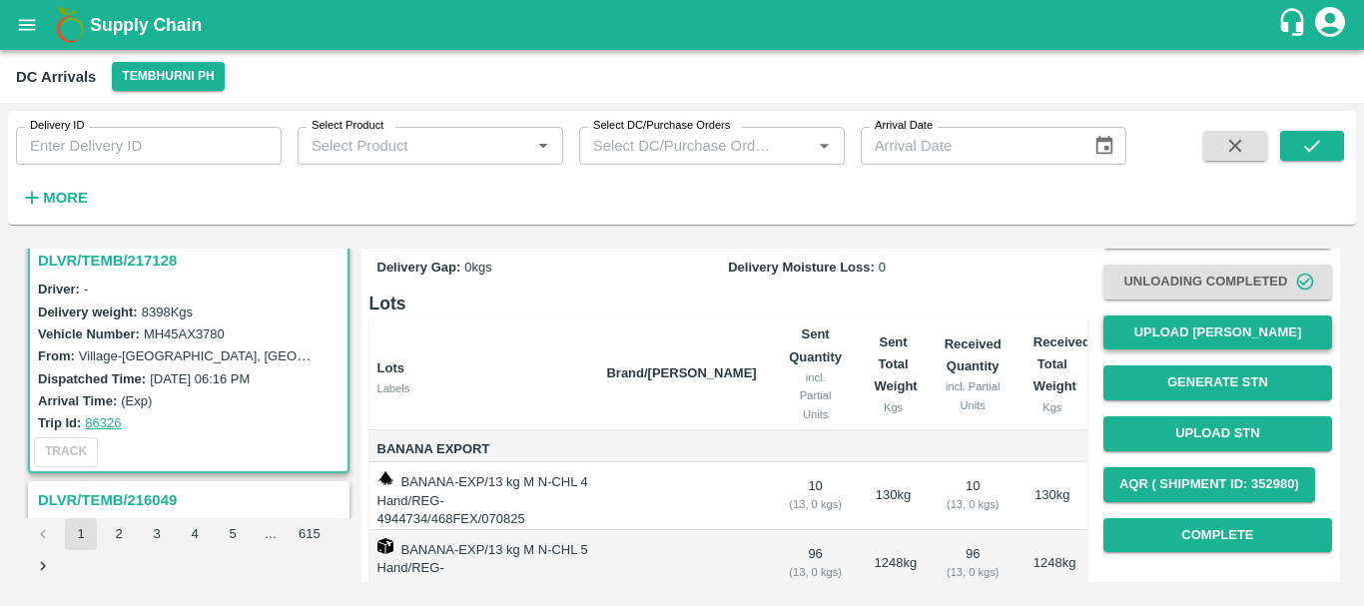
click at [1161, 346] on button "Upload [PERSON_NAME]" at bounding box center [1218, 333] width 229 height 35
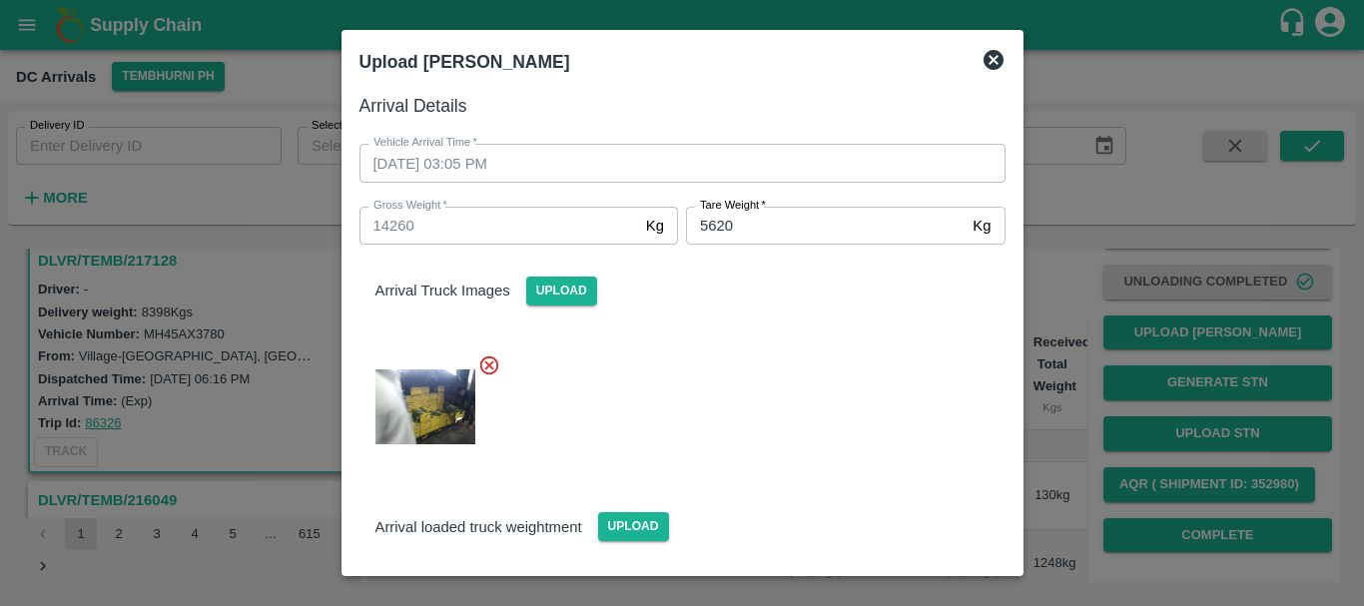
click at [1079, 390] on div at bounding box center [682, 303] width 1364 height 606
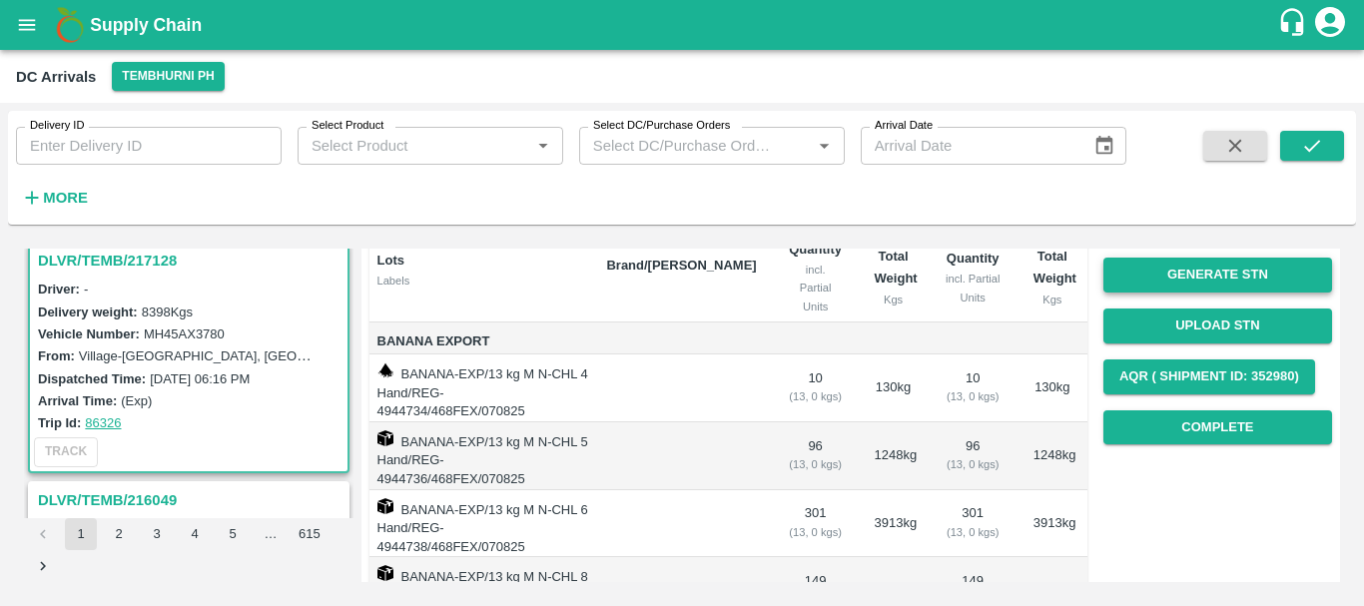
scroll to position [212, 0]
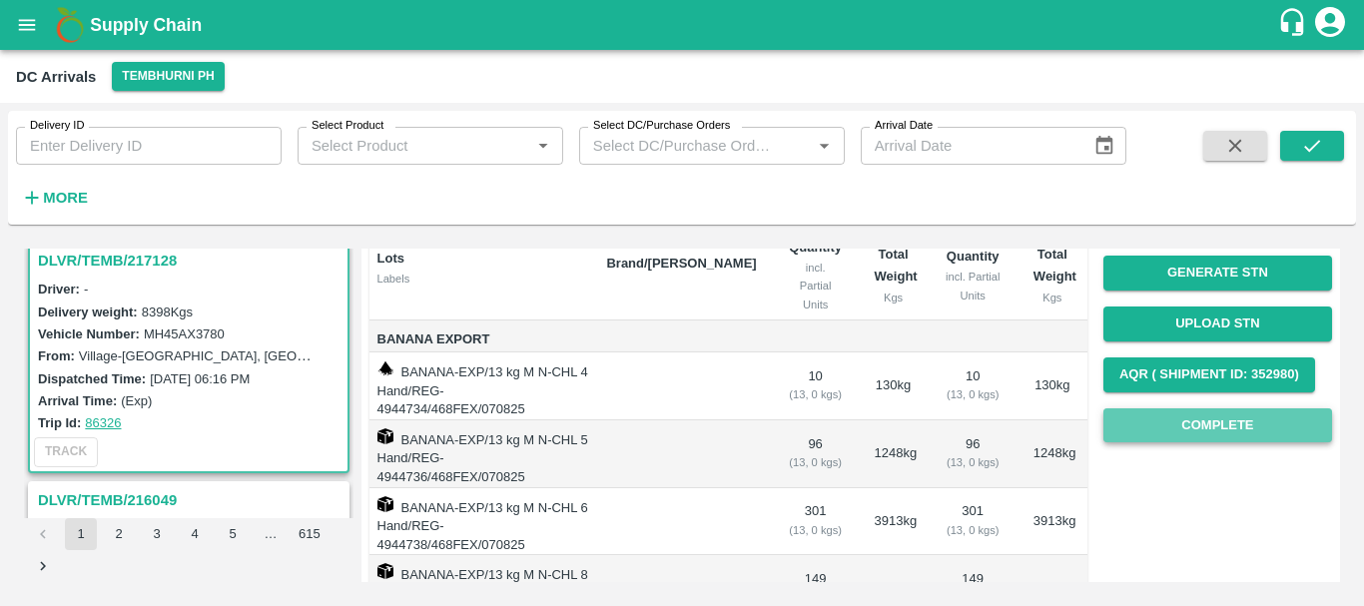
click at [1157, 420] on button "Complete" at bounding box center [1218, 425] width 229 height 35
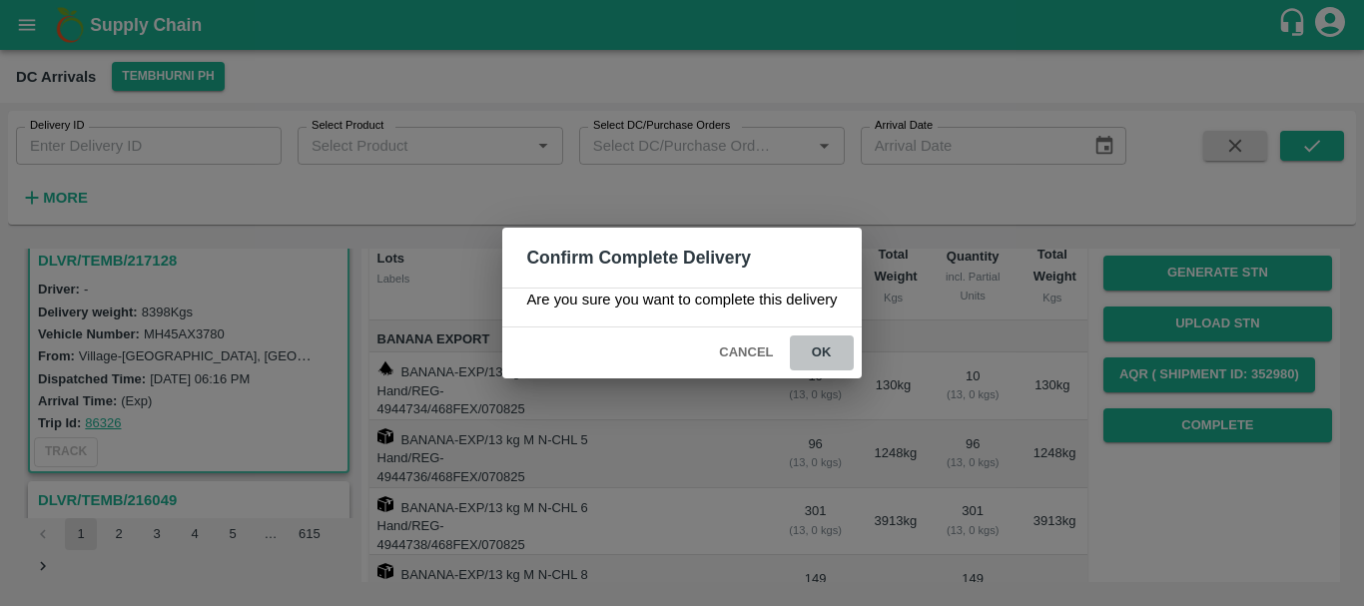
click at [822, 354] on button "ok" at bounding box center [822, 353] width 64 height 35
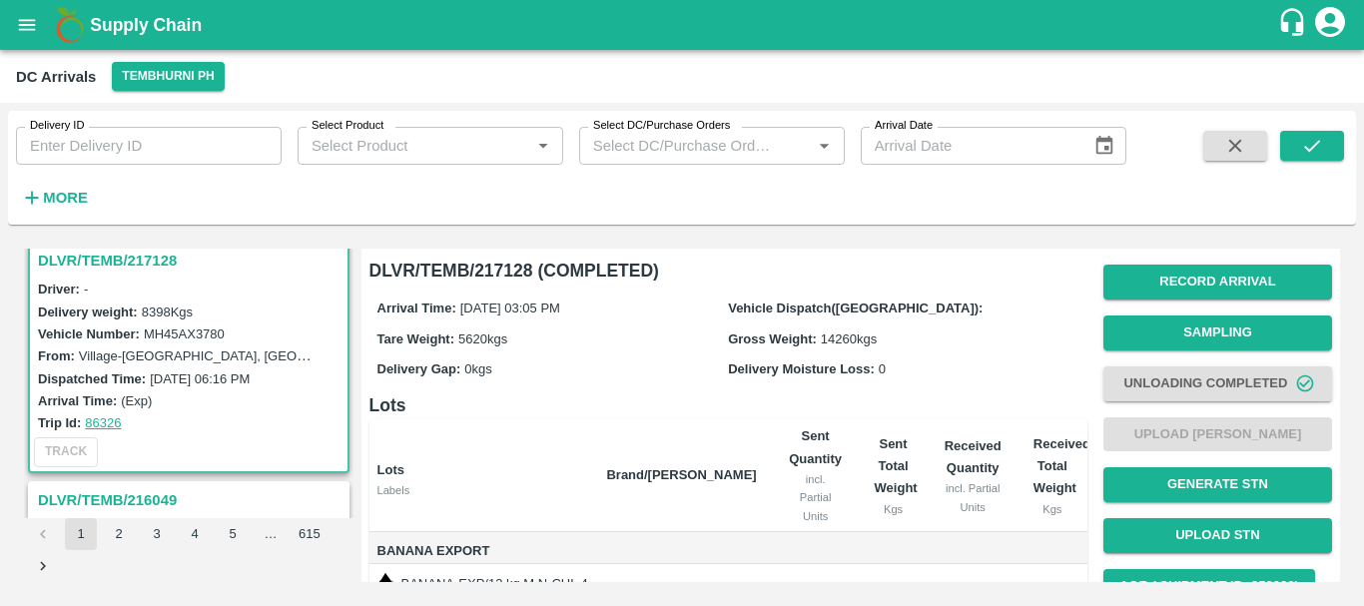
scroll to position [392, 0]
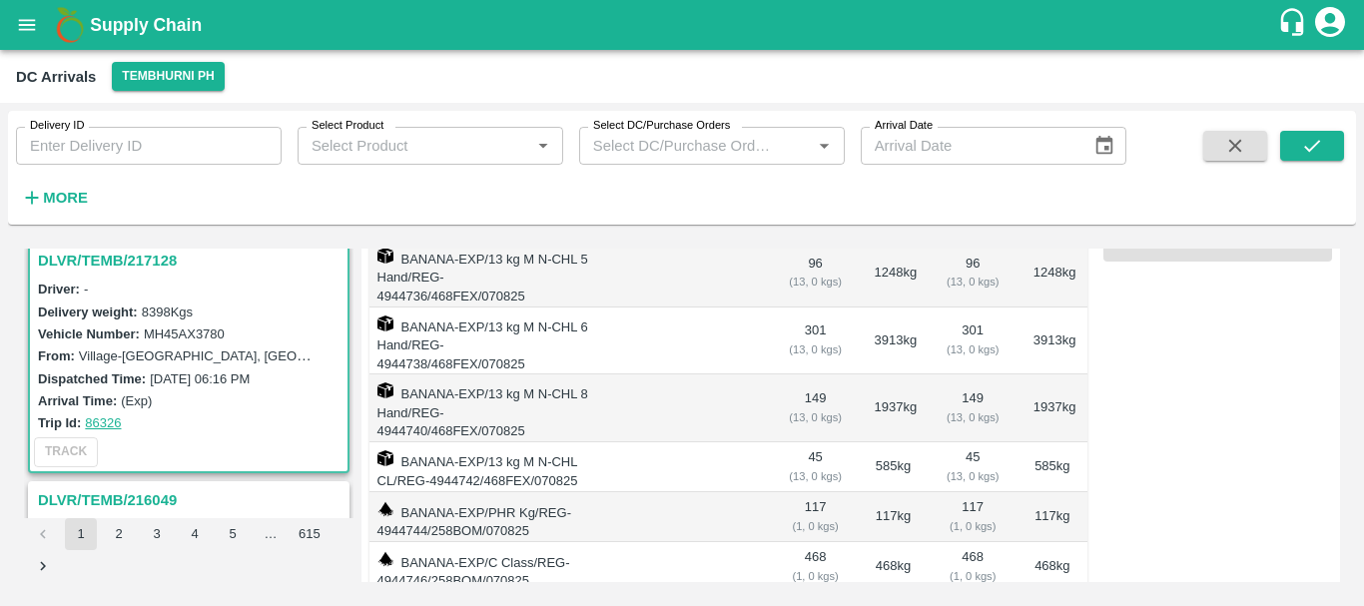
click at [830, 492] on td "117 ( 1, 0 kgs)" at bounding box center [816, 517] width 86 height 50
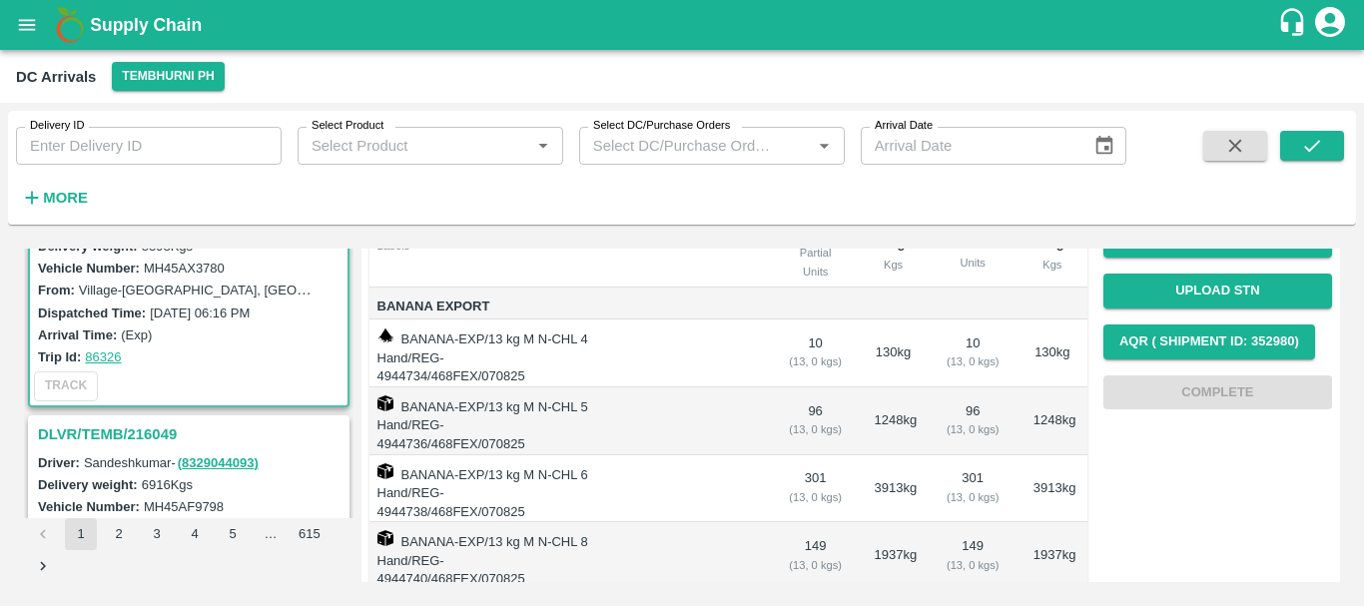
scroll to position [82, 0]
click at [143, 425] on h3 "DLVR/TEMB/216049" at bounding box center [192, 433] width 308 height 26
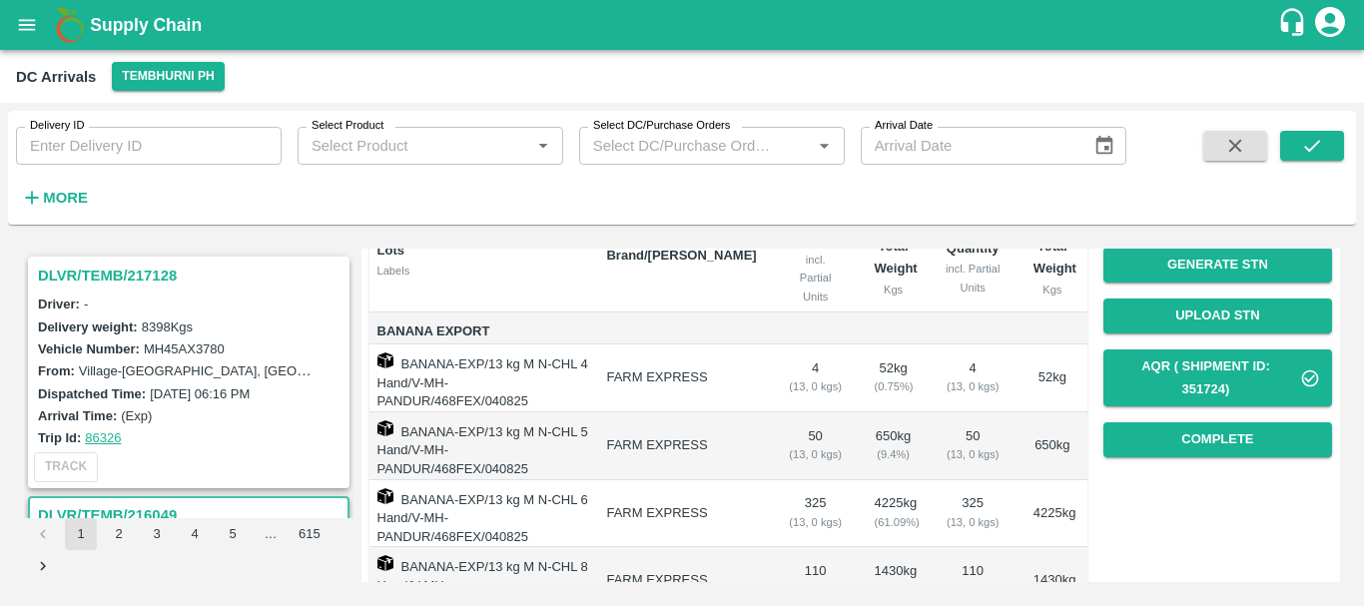
click at [128, 277] on h3 "DLVR/TEMB/217128" at bounding box center [192, 276] width 308 height 26
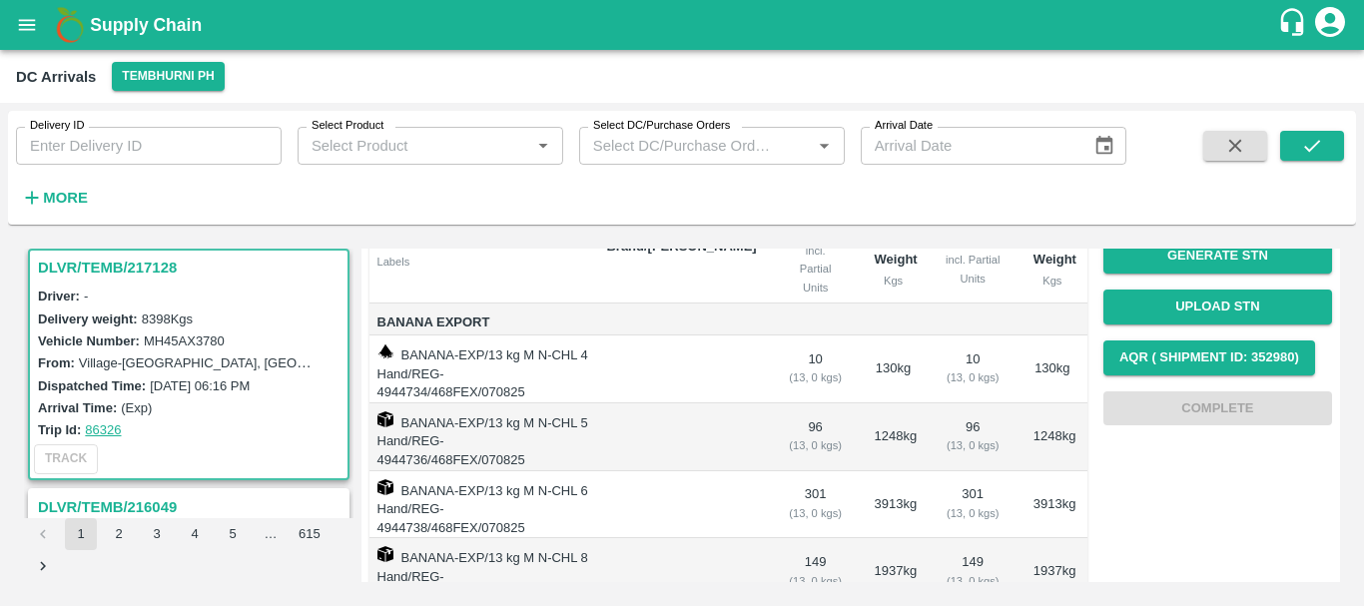
scroll to position [230, 0]
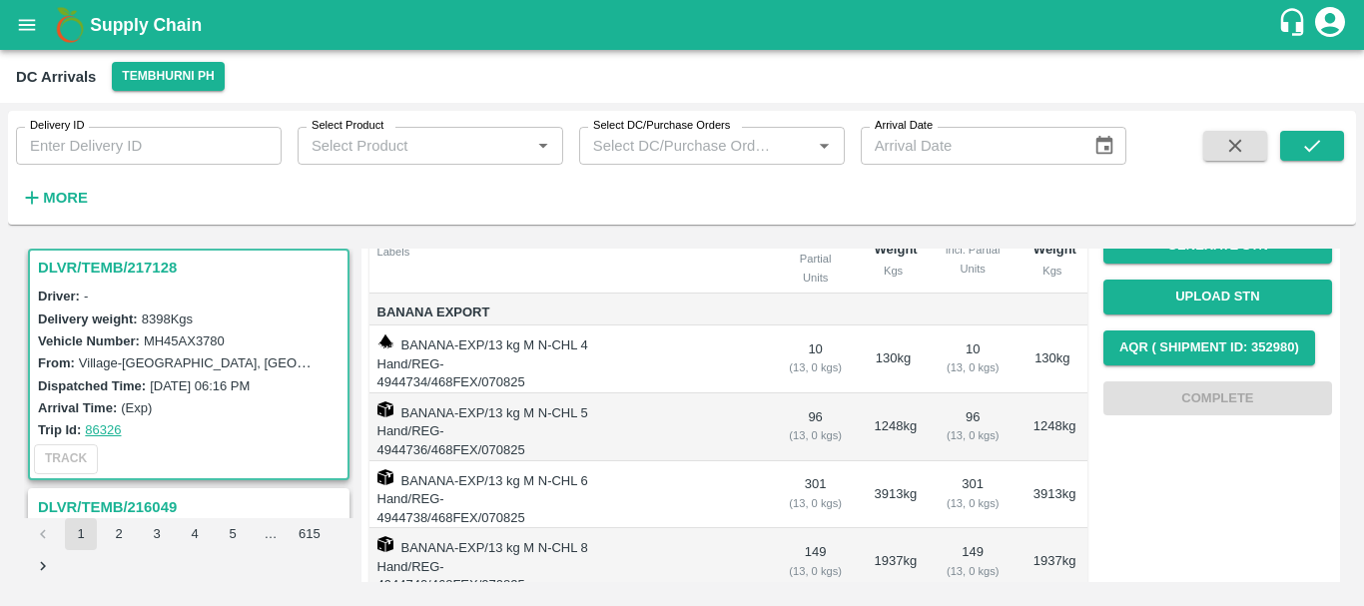
click at [725, 461] on td at bounding box center [681, 495] width 182 height 68
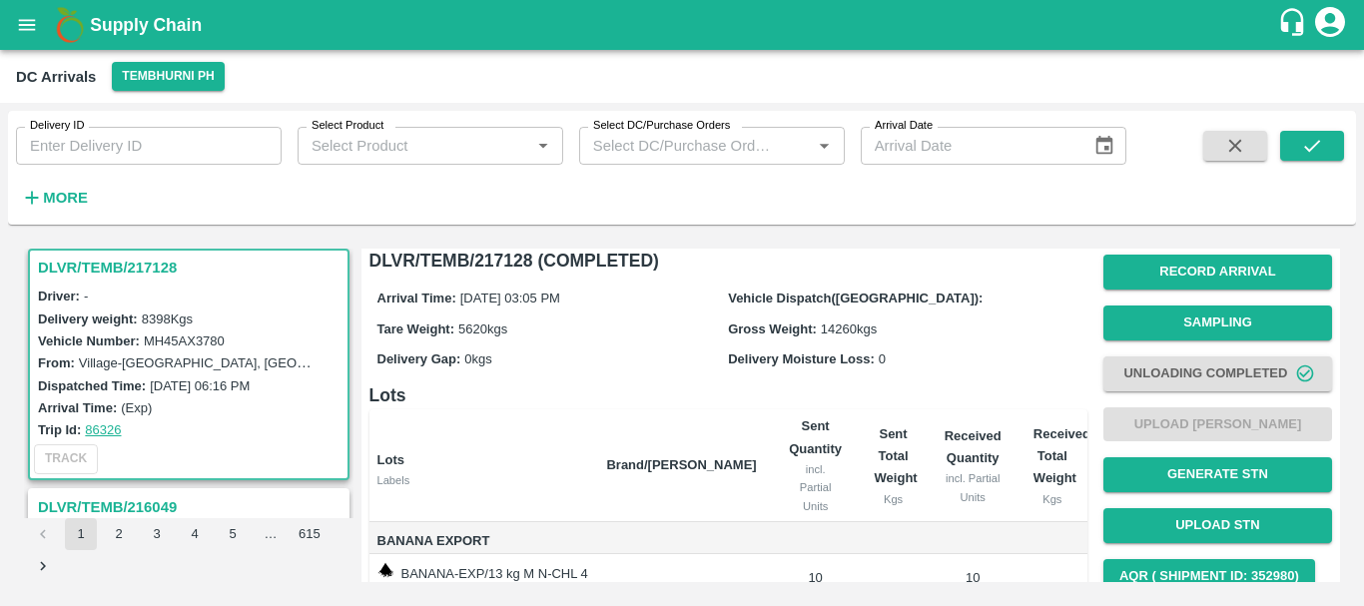
scroll to position [0, 0]
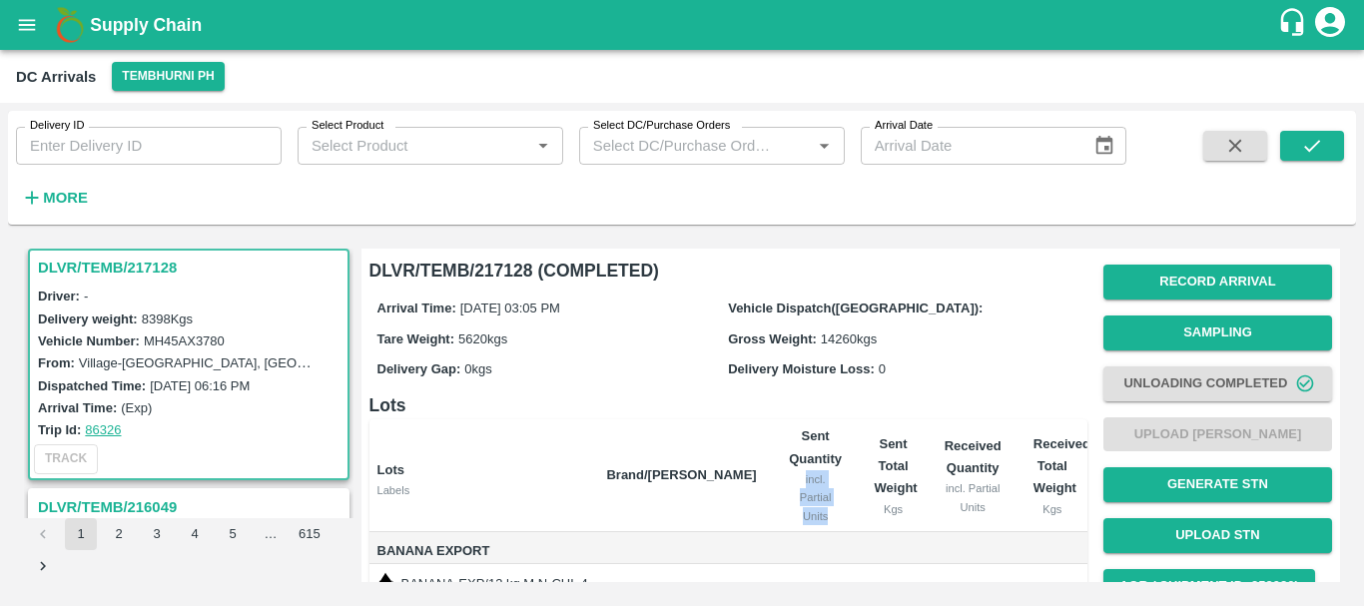
drag, startPoint x: 870, startPoint y: 446, endPoint x: 848, endPoint y: 457, distance: 24.6
click at [848, 457] on tr "Lots Labels Brand/[PERSON_NAME] Quantity incl. Partial Units Sent Total Weight …" at bounding box center [729, 475] width 718 height 113
click at [895, 384] on div "Arrival Time: [DATE] 03:05 PM Vehicle Dispatch([GEOGRAPHIC_DATA]): Tare Weight:…" at bounding box center [729, 338] width 718 height 107
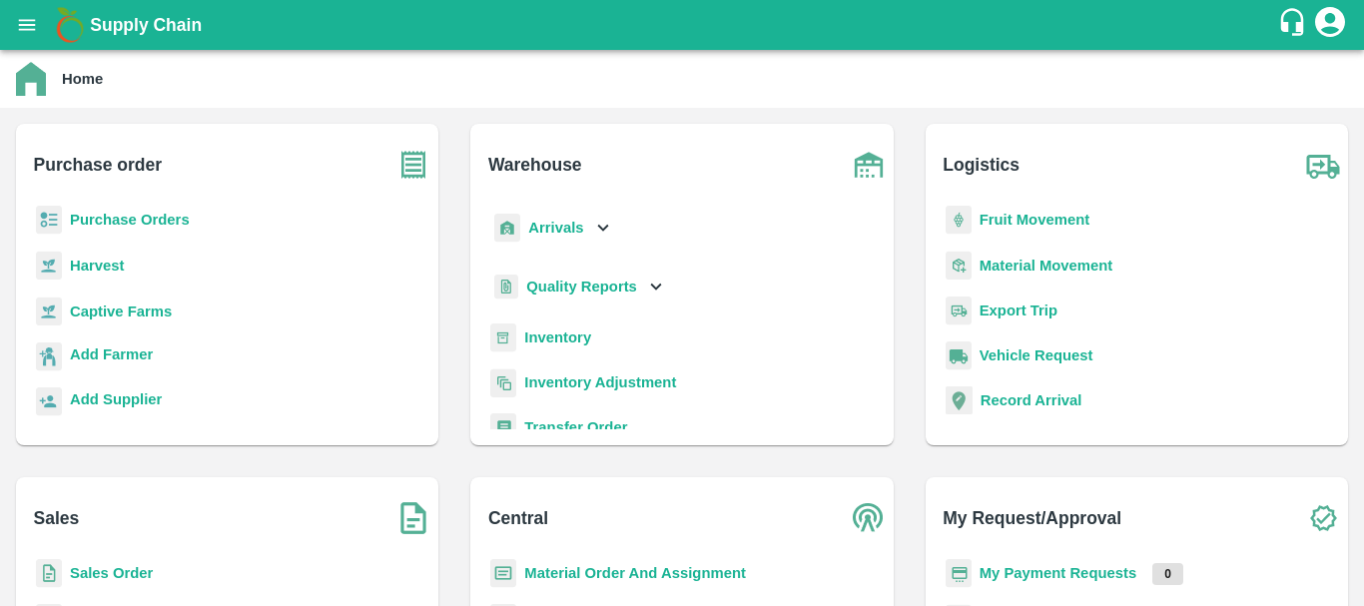
scroll to position [43, 0]
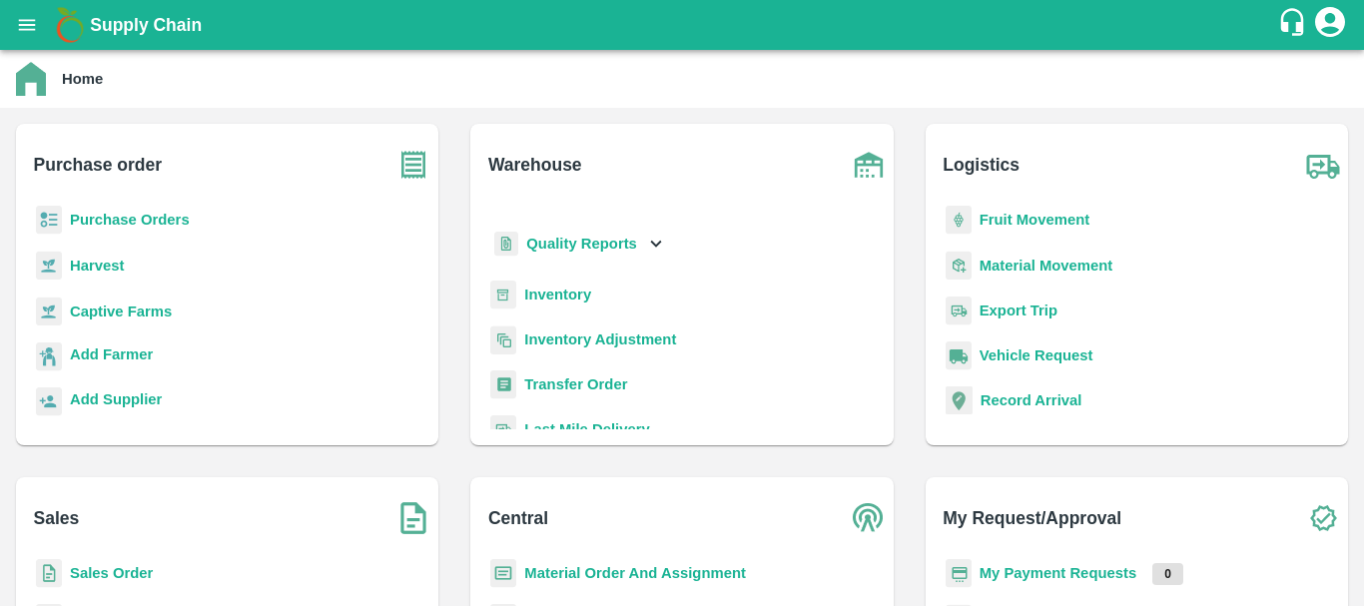
click at [557, 295] on b "Inventory" at bounding box center [557, 295] width 67 height 16
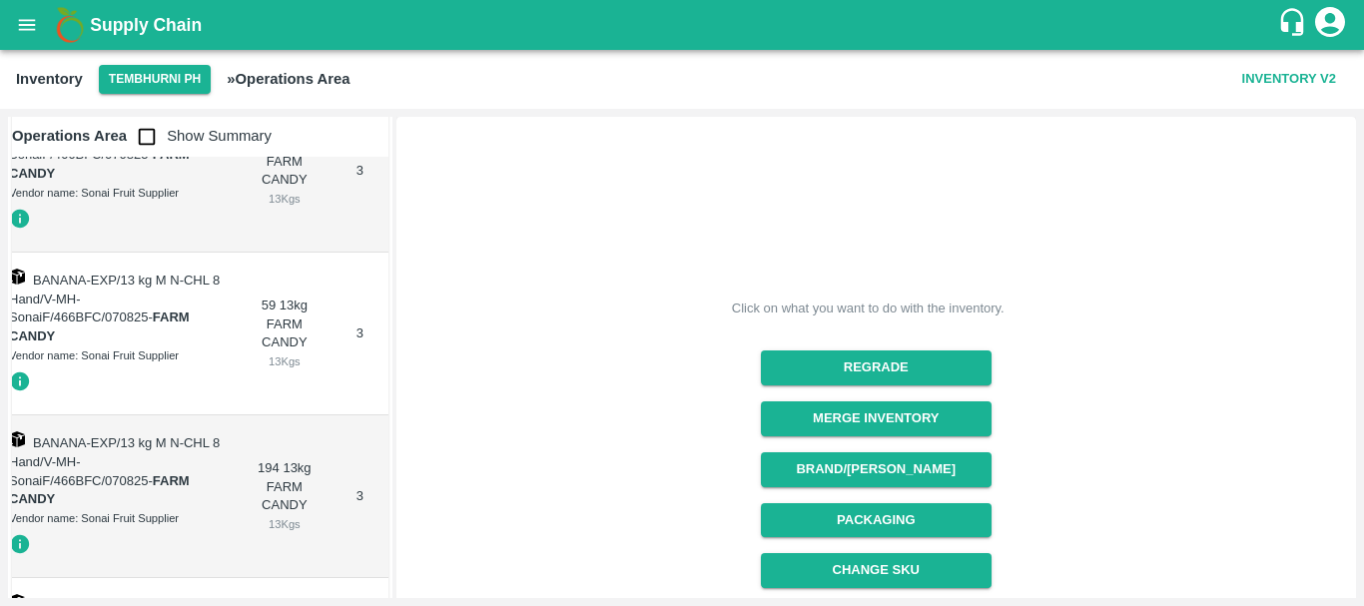
scroll to position [0, 19]
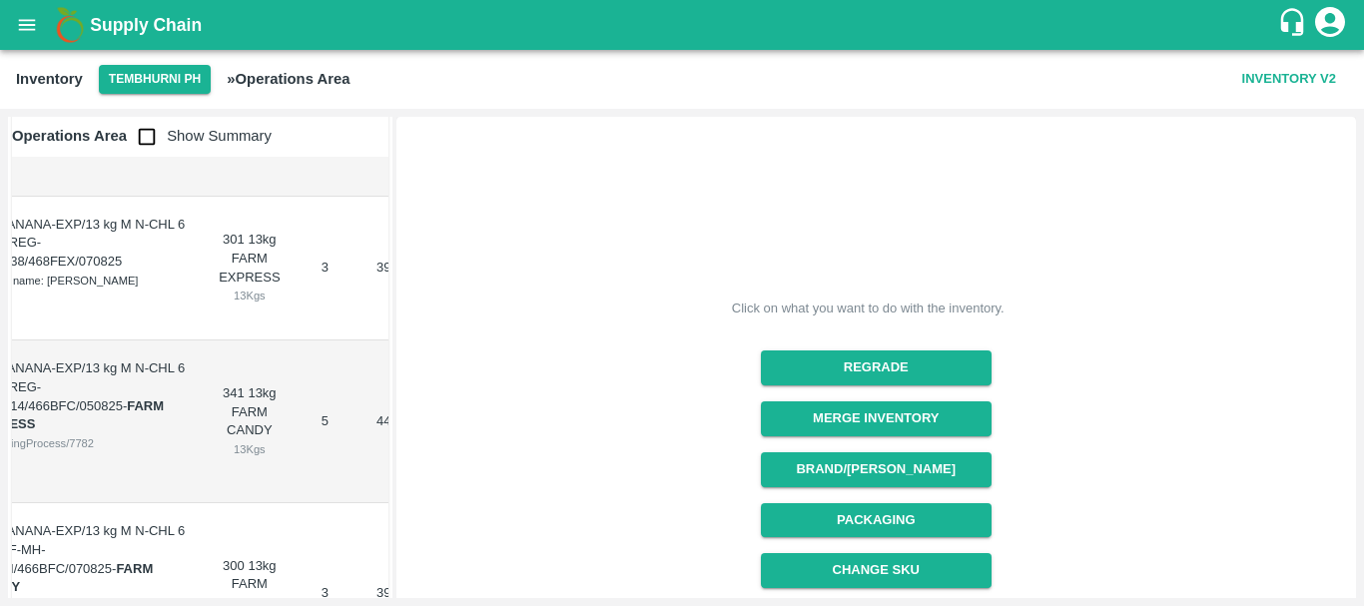
scroll to position [0, 53]
